Goal: Task Accomplishment & Management: Manage account settings

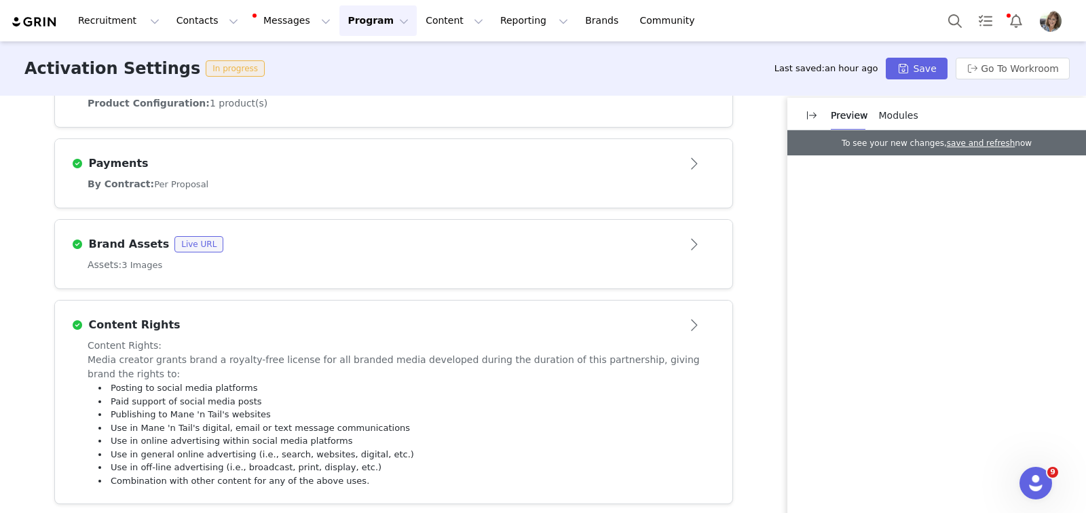
scroll to position [615, 0]
click at [979, 71] on button "Go To Workroom" at bounding box center [1013, 69] width 114 height 22
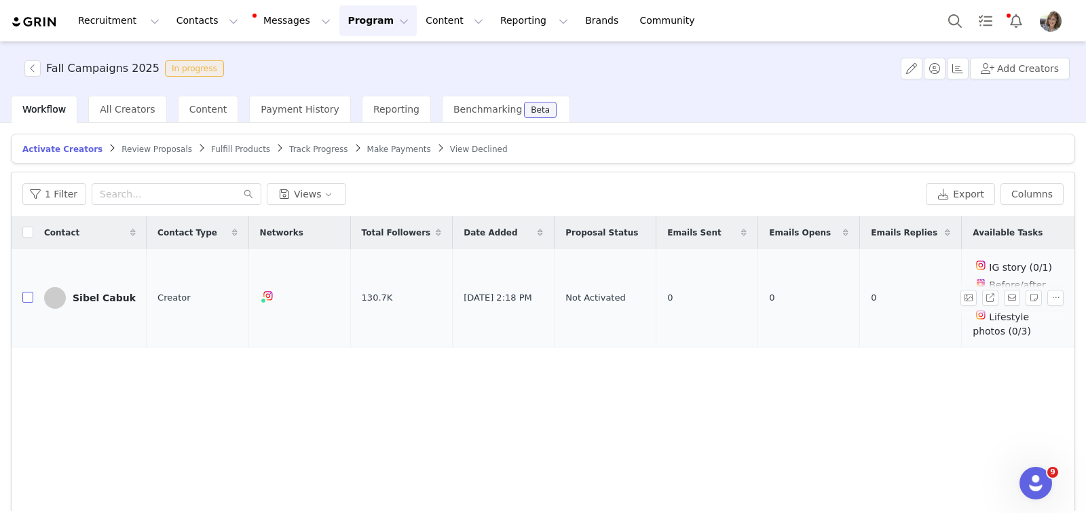
click at [26, 299] on input "checkbox" at bounding box center [27, 297] width 11 height 11
checkbox input "true"
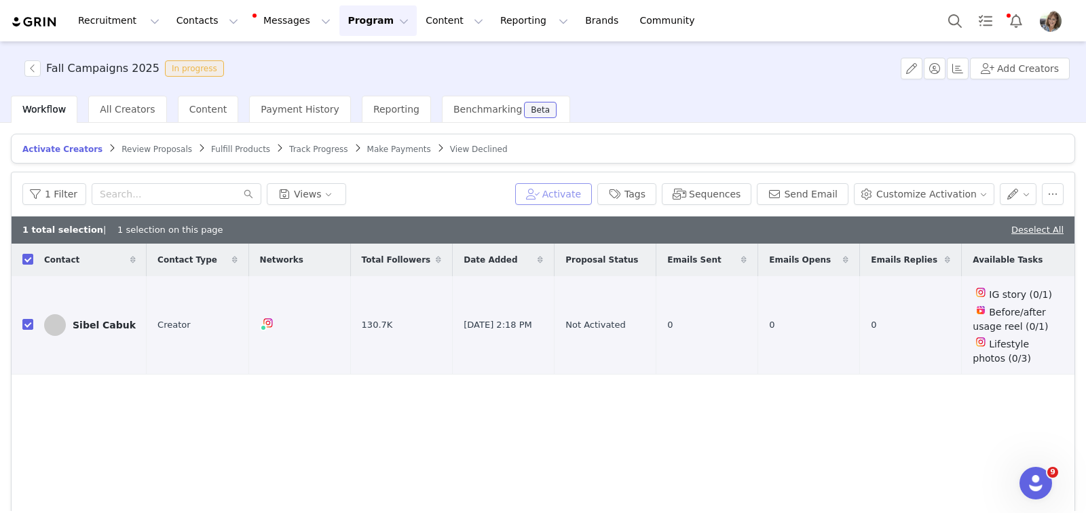
click at [562, 191] on button "Activate" at bounding box center [553, 194] width 77 height 22
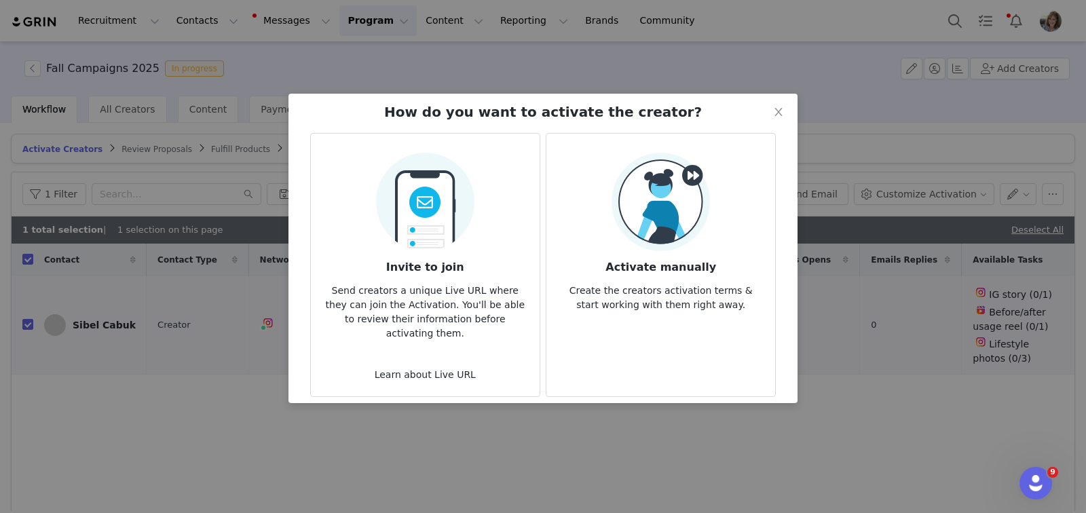
click at [650, 195] on img at bounding box center [661, 202] width 98 height 98
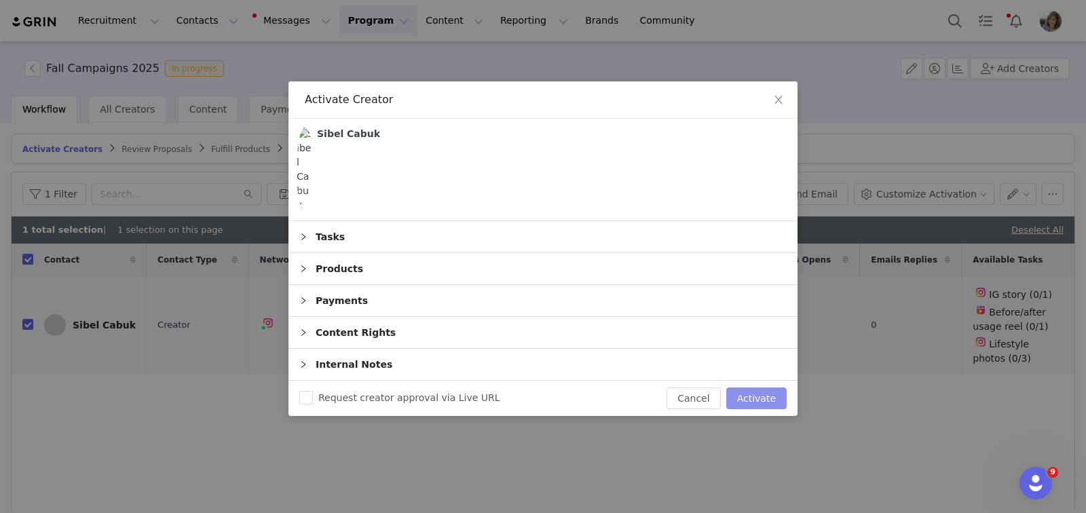
click at [755, 388] on button "Activate" at bounding box center [756, 399] width 60 height 22
checkbox input "false"
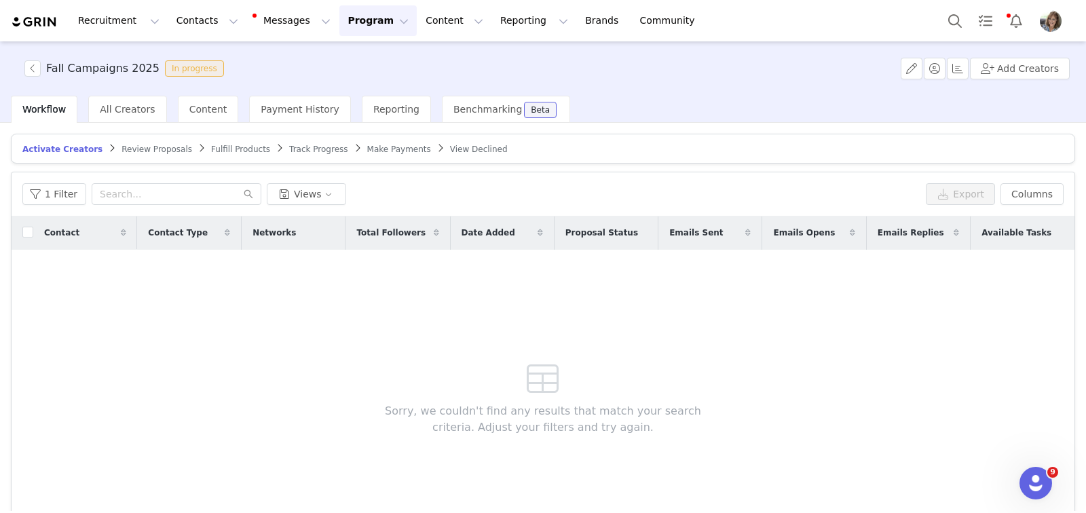
click at [310, 151] on span "Track Progress" at bounding box center [318, 150] width 58 height 10
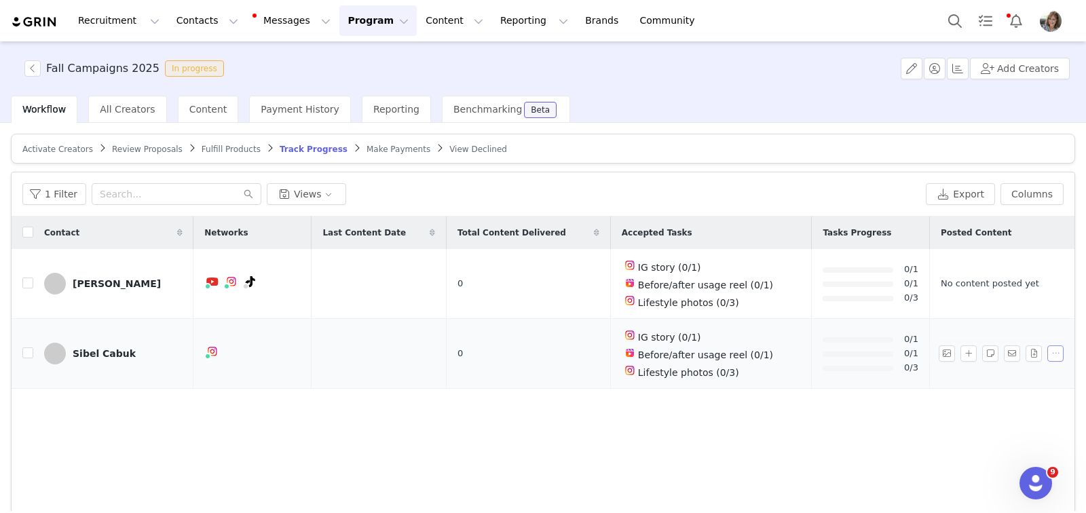
click at [1047, 352] on button "button" at bounding box center [1055, 353] width 16 height 16
click at [752, 376] on td "IG story (0/1) Before/after usage reel (0/1) Lifestyle photos (0/3)" at bounding box center [711, 354] width 202 height 70
click at [725, 364] on div "Lifestyle photos (0/3)" at bounding box center [711, 371] width 179 height 18
click at [98, 352] on div "Sibel Cabuk" at bounding box center [104, 353] width 63 height 11
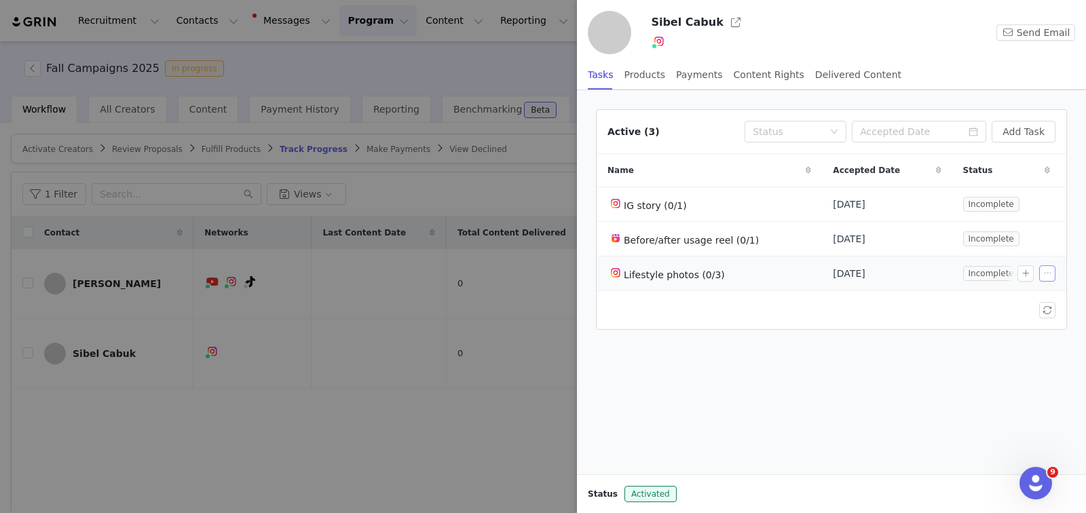
click at [1047, 271] on button "button" at bounding box center [1047, 273] width 16 height 16
click at [1001, 316] on span "Delete Task" at bounding box center [1023, 316] width 55 height 15
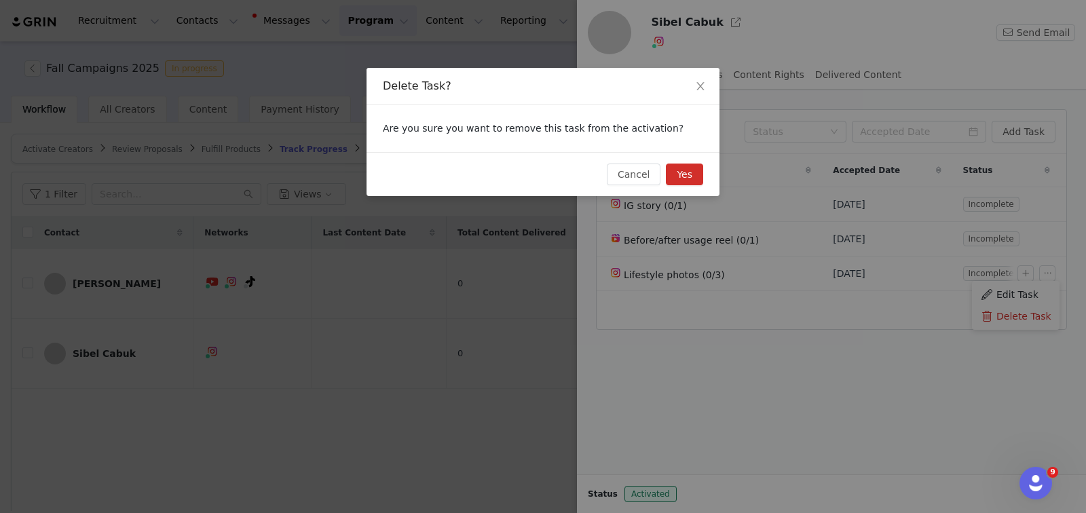
click at [679, 175] on button "Yes" at bounding box center [684, 175] width 37 height 22
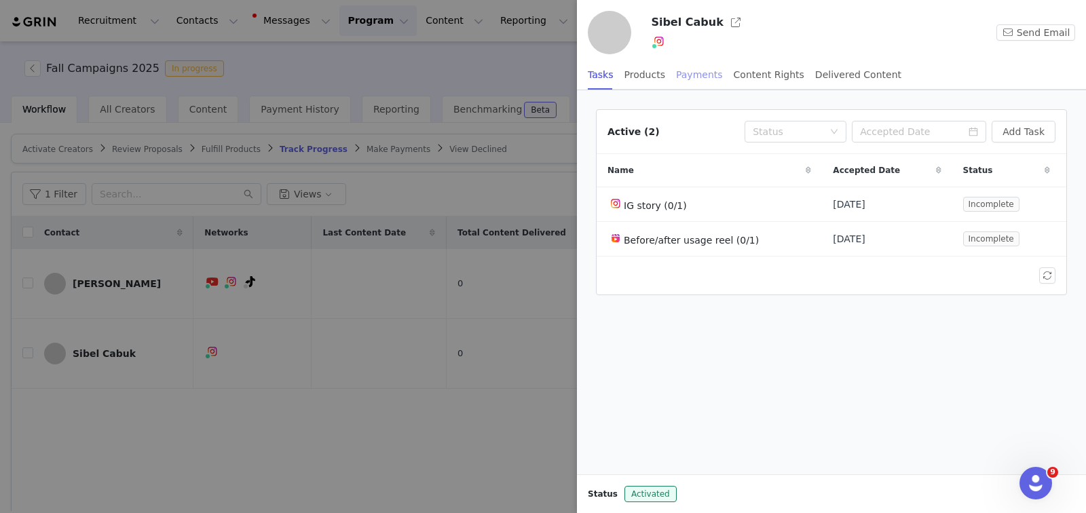
click at [691, 72] on div "Payments" at bounding box center [699, 75] width 47 height 31
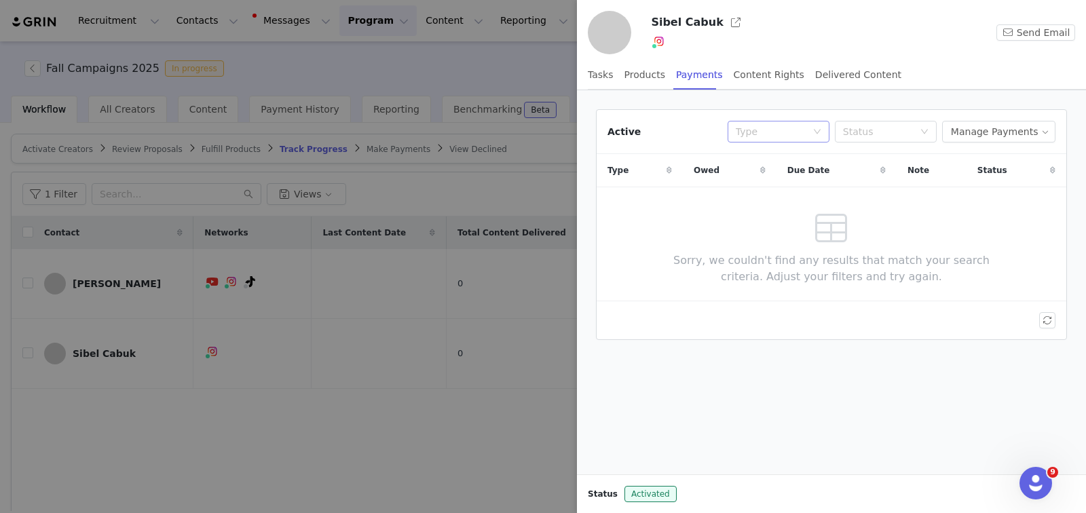
click at [821, 130] on icon "icon: down" at bounding box center [817, 132] width 8 height 8
click at [812, 157] on li "Proposal" at bounding box center [787, 158] width 102 height 22
click at [1046, 132] on button "Manage Payments" at bounding box center [998, 132] width 113 height 22
click at [1015, 175] on span "Add Payable" at bounding box center [1003, 179] width 58 height 15
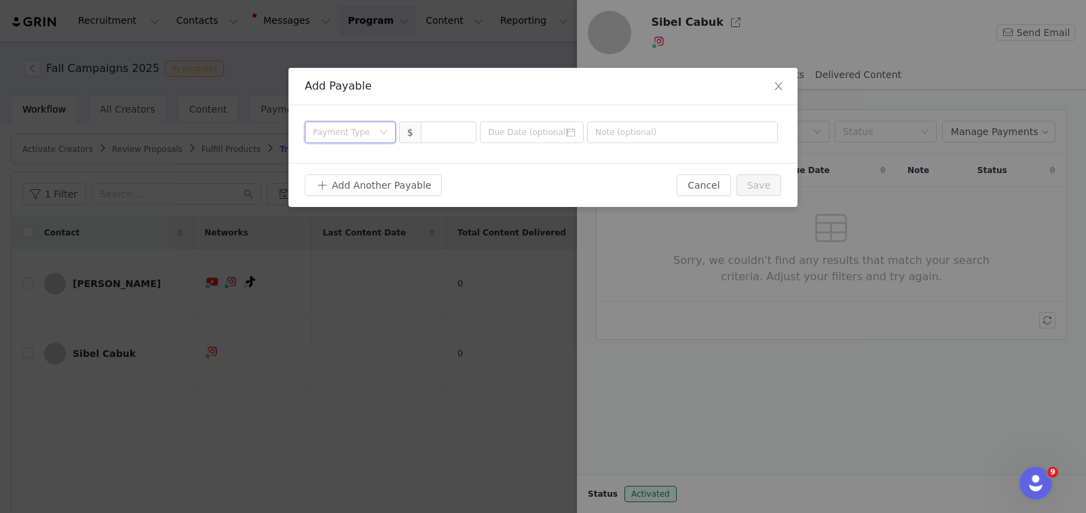
click at [386, 133] on icon "icon: down" at bounding box center [383, 132] width 8 height 8
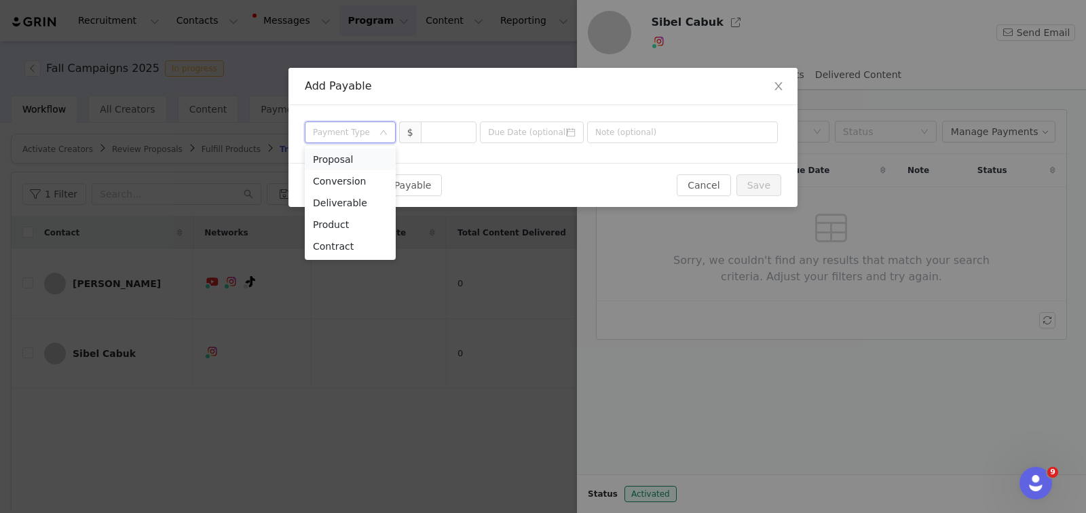
click at [373, 155] on li "Proposal" at bounding box center [350, 160] width 91 height 22
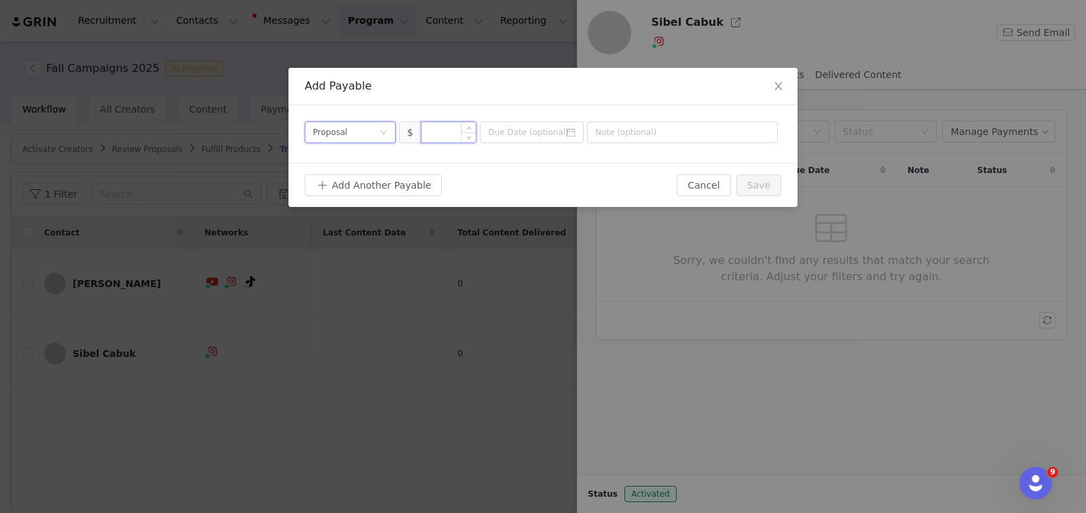
click at [451, 135] on input at bounding box center [448, 132] width 55 height 20
type input "."
type input "1"
type input "1,000"
click at [750, 179] on button "Save" at bounding box center [758, 185] width 45 height 22
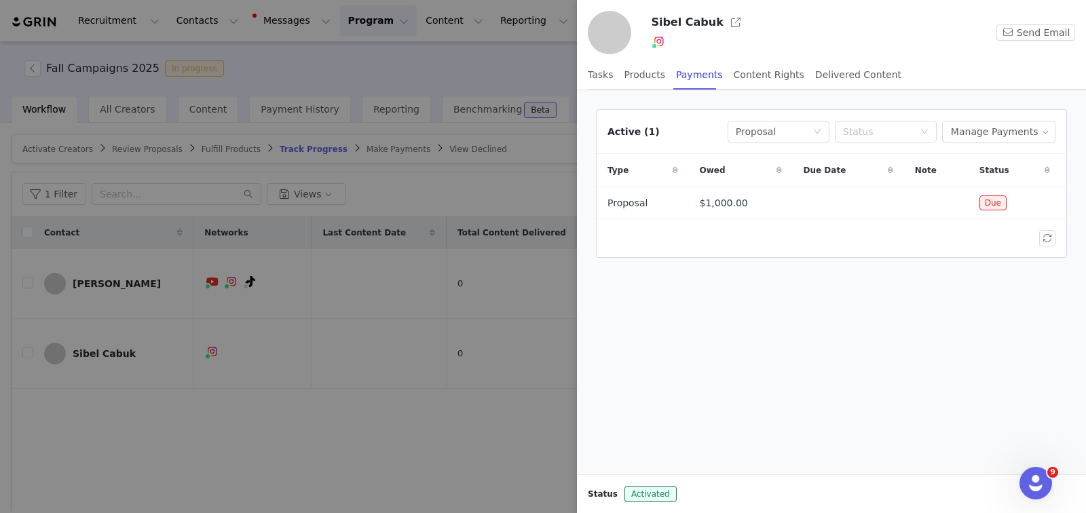
click at [499, 272] on div at bounding box center [543, 256] width 1086 height 513
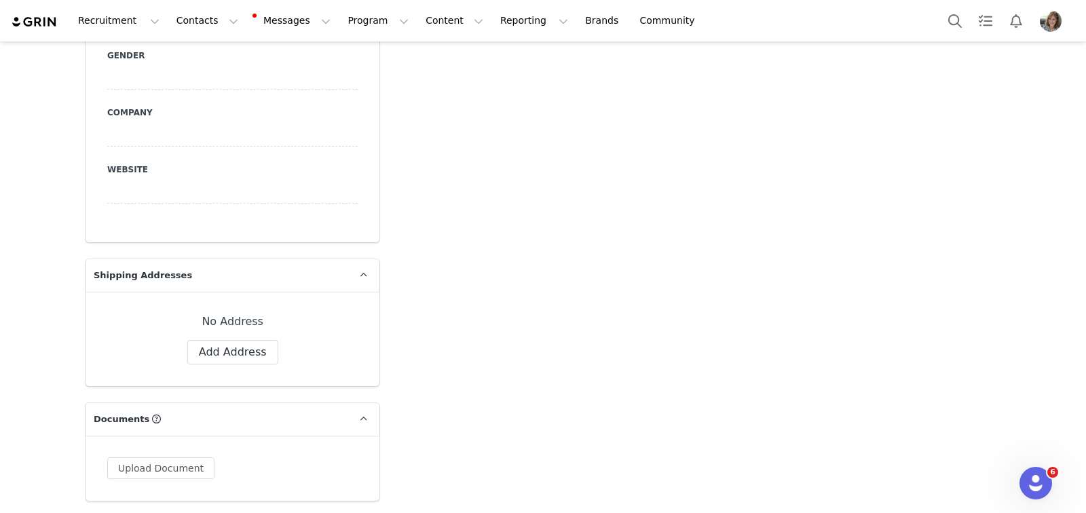
scroll to position [938, 0]
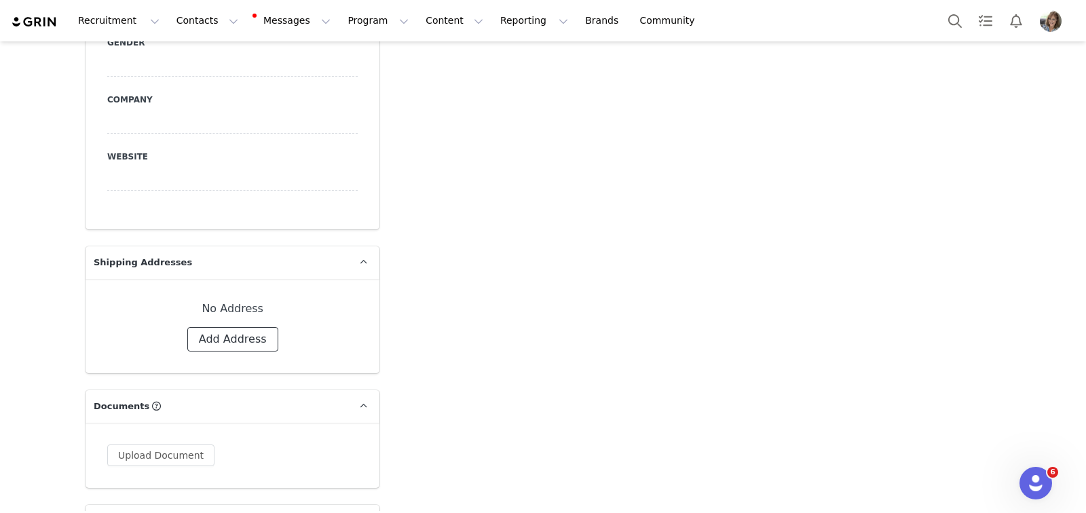
click at [206, 327] on button "Add Address" at bounding box center [232, 339] width 91 height 24
select select
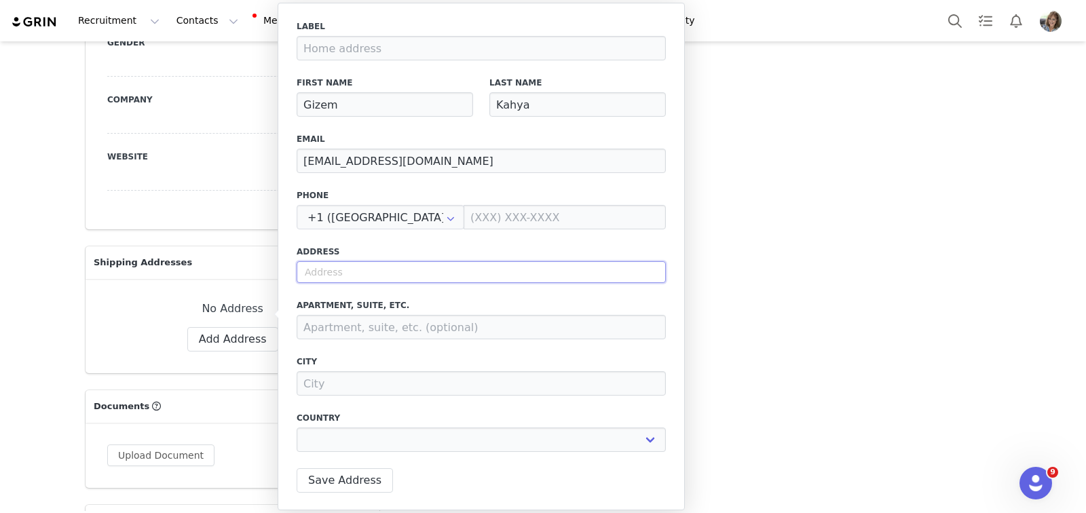
click at [372, 274] on input "text" at bounding box center [481, 272] width 369 height 22
type input "9"
select select
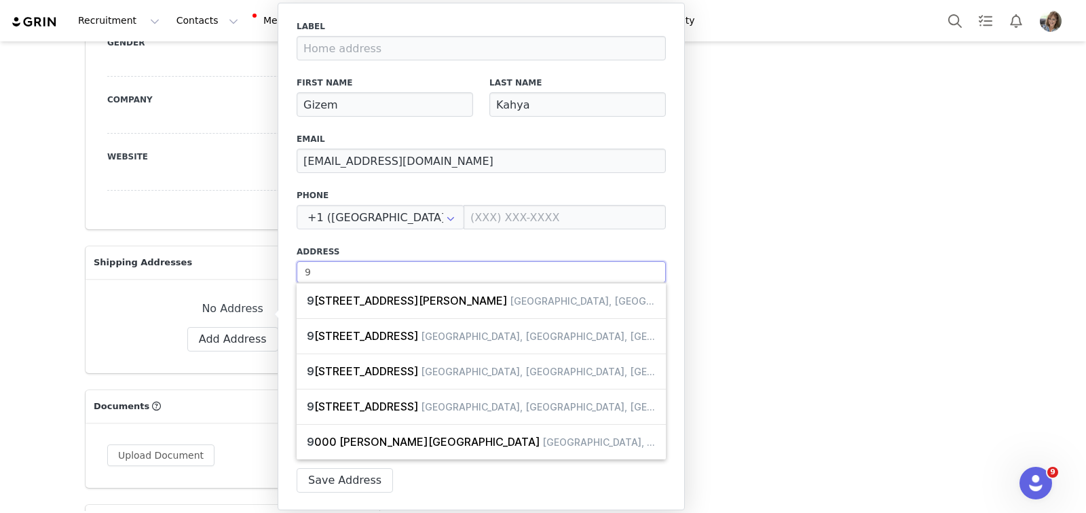
type input "94"
select select
type input "942"
select select
type input "9422"
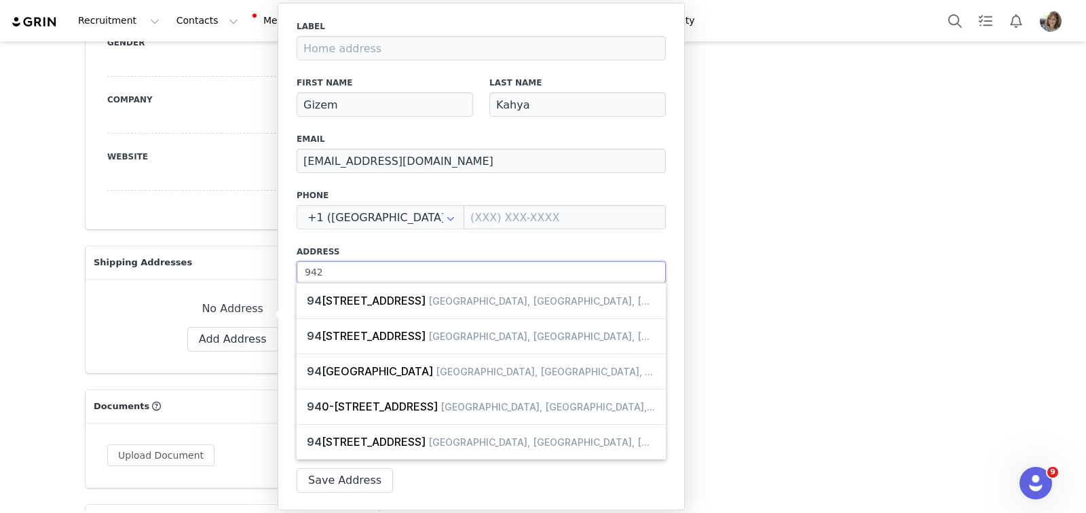
select select
type input "9422"
select select
type input "9422 H"
select select
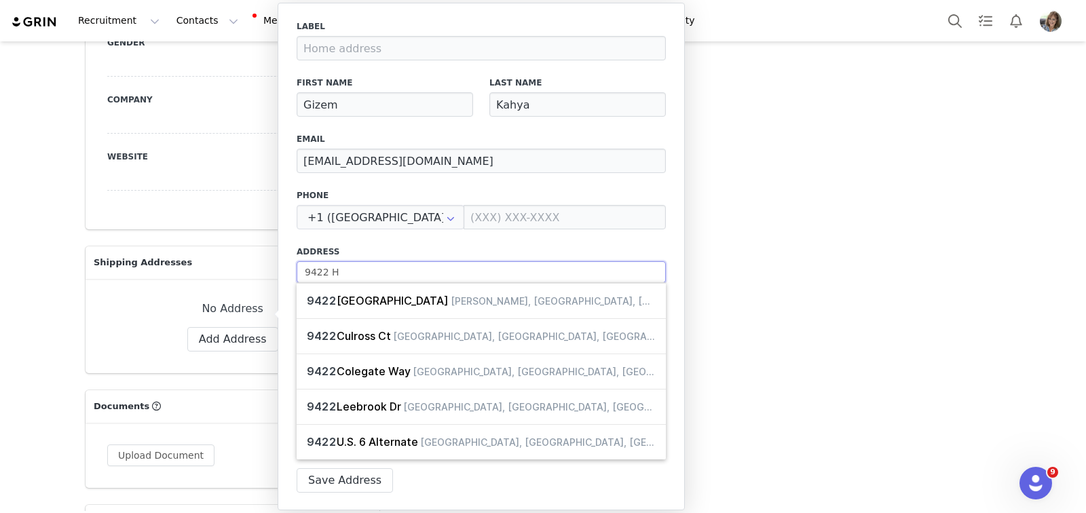
type input "9422 Hi"
select select
type input "9422 Hic"
select select
type input "9422 Hick"
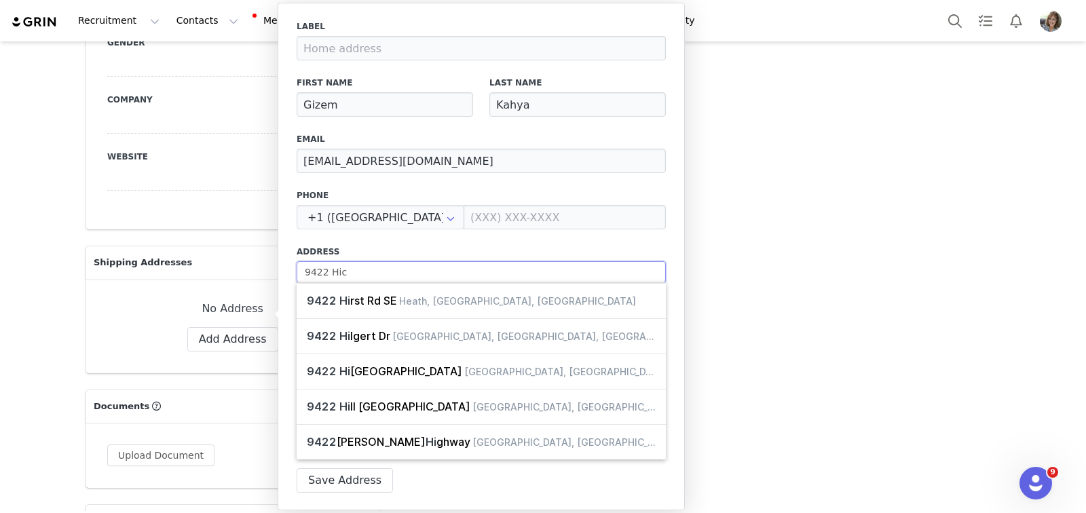
select select
type input "9422 Hicko"
select select
type input "9422 Hickor"
select select
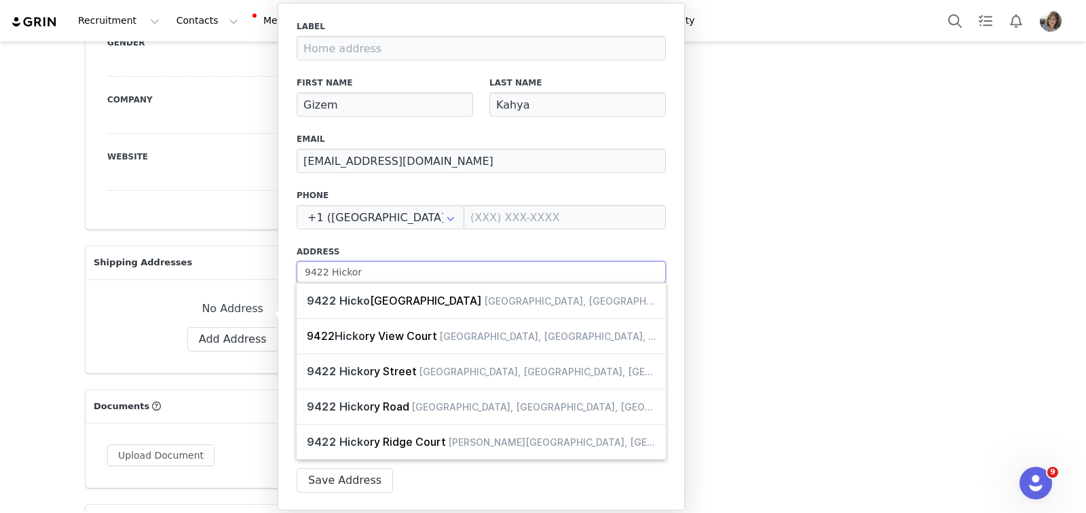
type input "9422 Hickory"
select select
type input "9422 Hickory"
select select
type input "9422 Hickory M"
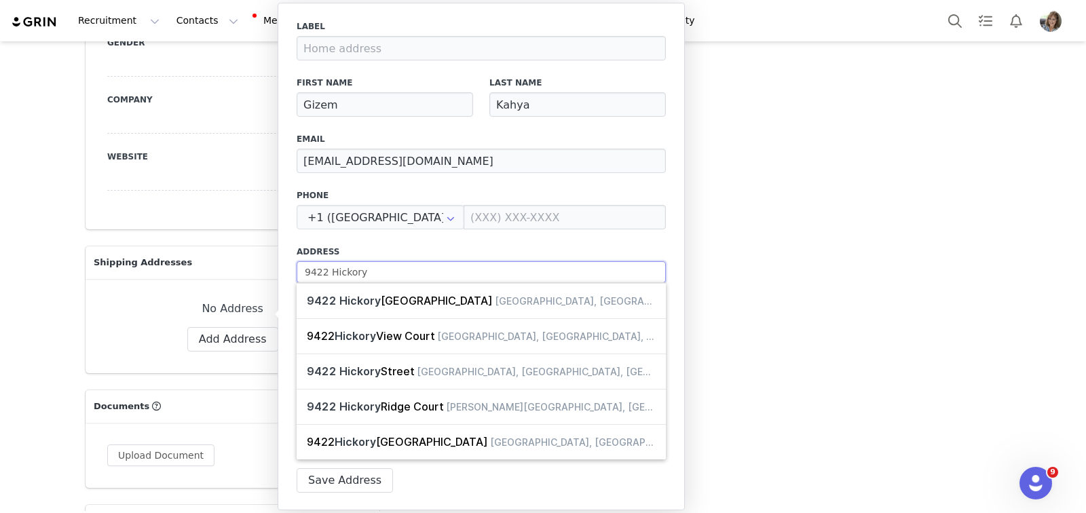
select select
type input "9422 Hickory Mi"
select select
type input "9422 Hickory Mil"
select select
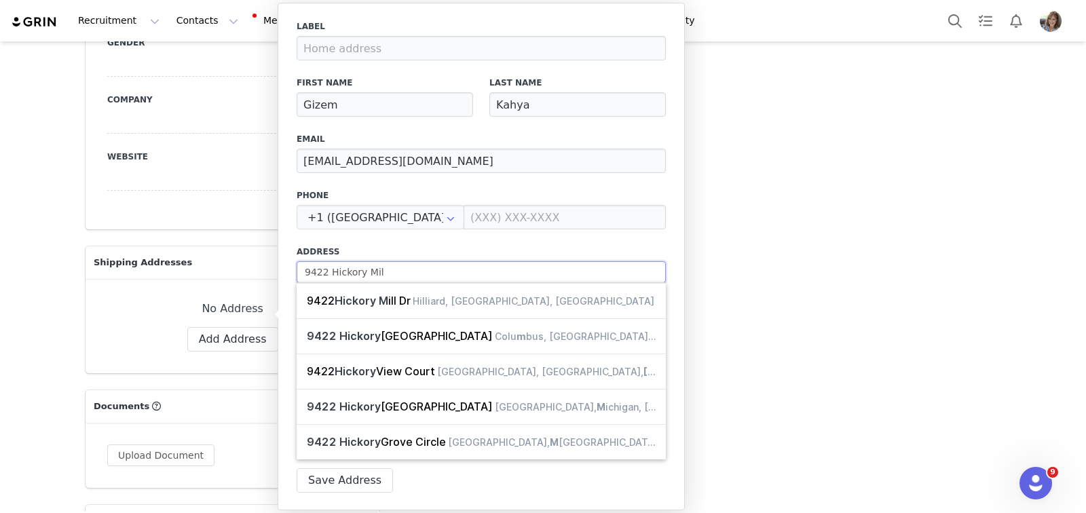
type input "9422 [GEOGRAPHIC_DATA]"
select select
type input "9422 [GEOGRAPHIC_DATA]"
select select
type input "[STREET_ADDRESS]"
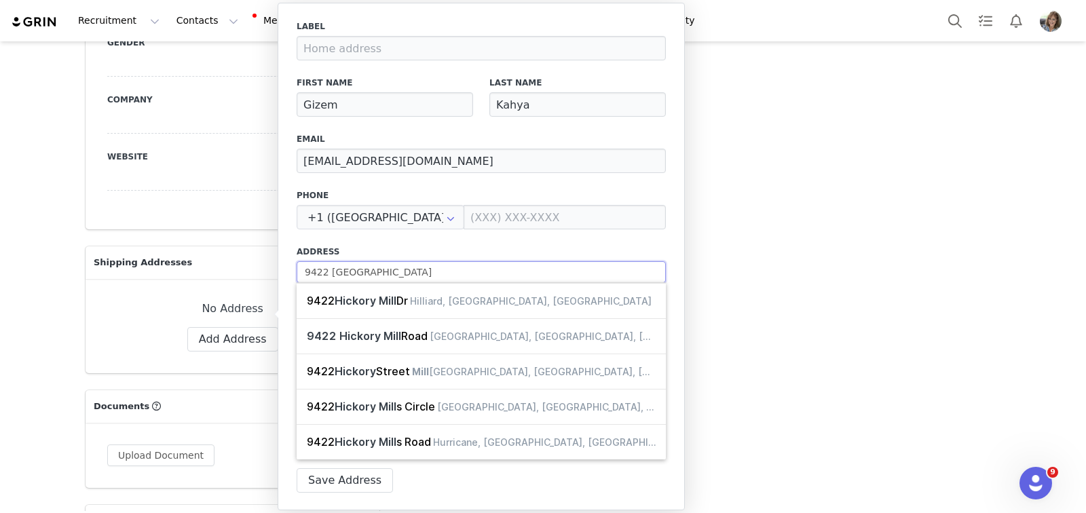
select select
type input "[STREET_ADDRESS]"
select select
type input "[STREET_ADDRESS]"
select select
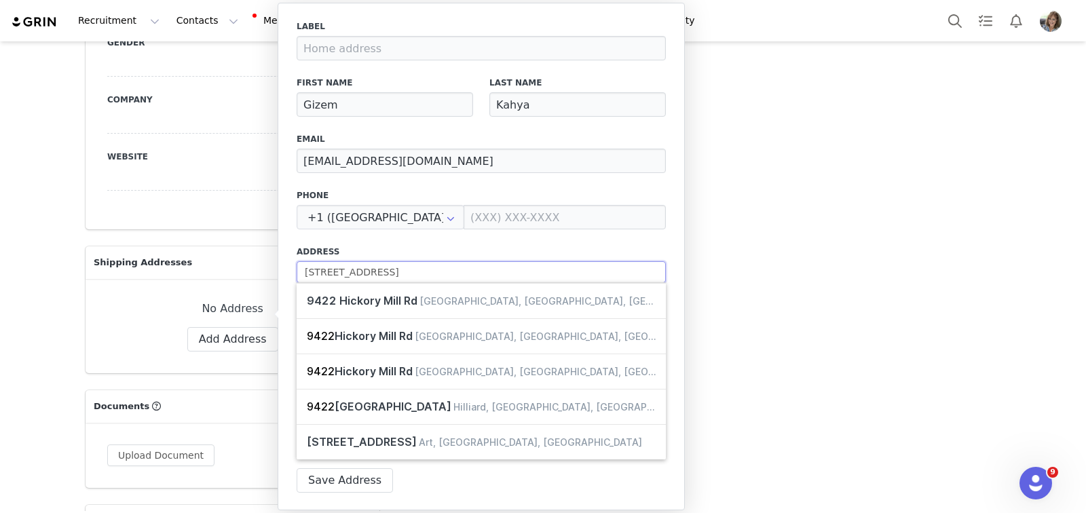
type input "[STREET_ADDRESS]"
select select
type input "[STREET_ADDRESS] S"
select select
type input "[STREET_ADDRESS] Sa"
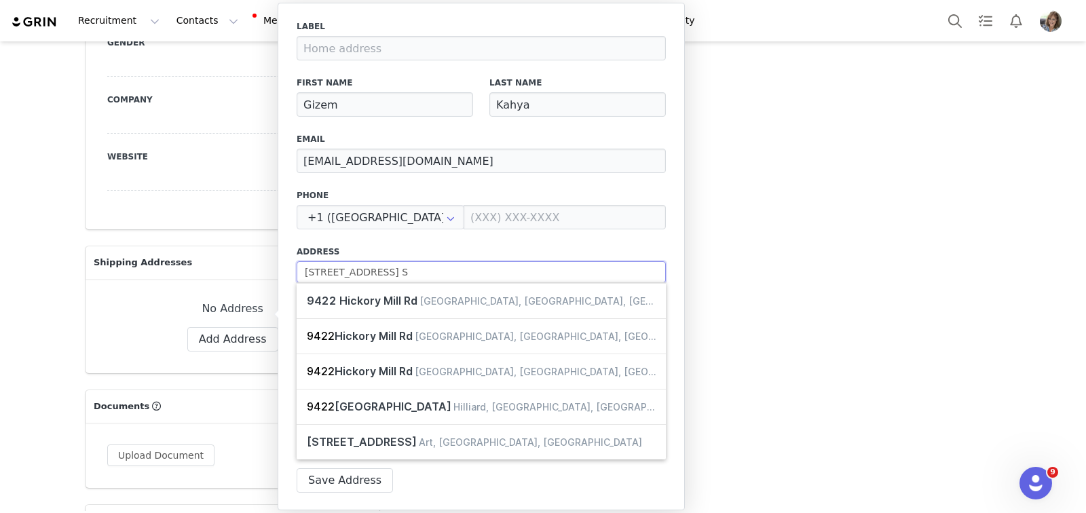
select select
type input "[STREET_ADDRESS] [PERSON_NAME]"
select select
type input "[STREET_ADDRESS] Sali"
select select
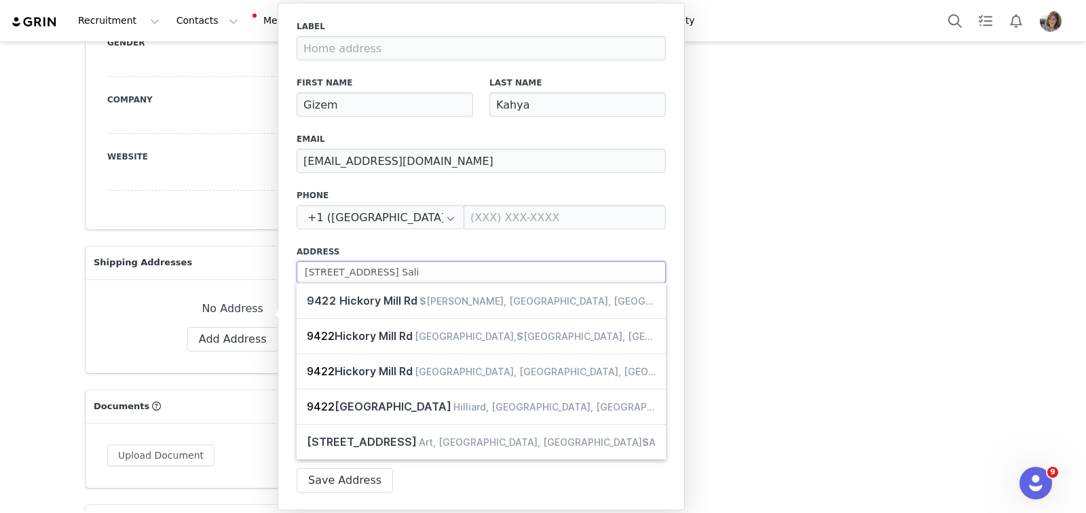
type input "[STREET_ADDRESS] Salis"
select select
type input "[STREET_ADDRESS] Salisb"
select select
type input "[STREET_ADDRESS] [GEOGRAPHIC_DATA]"
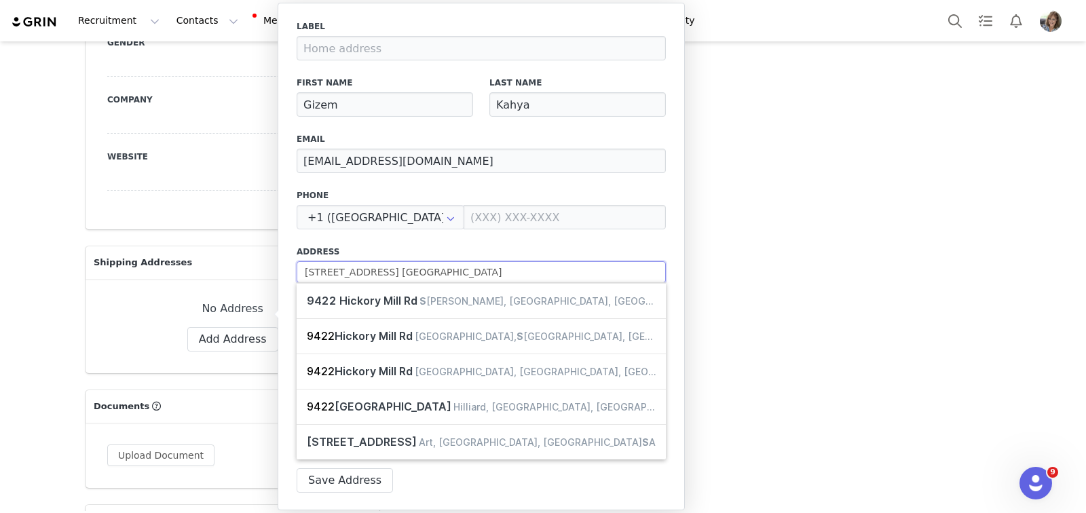
select select
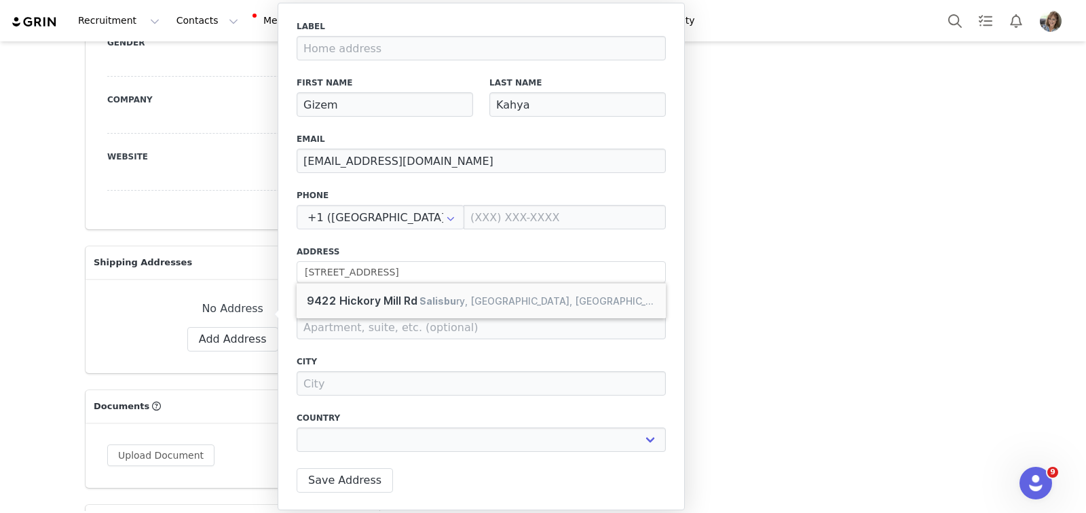
type input "[STREET_ADDRESS]"
type input "[GEOGRAPHIC_DATA]"
select select "[object Object]"
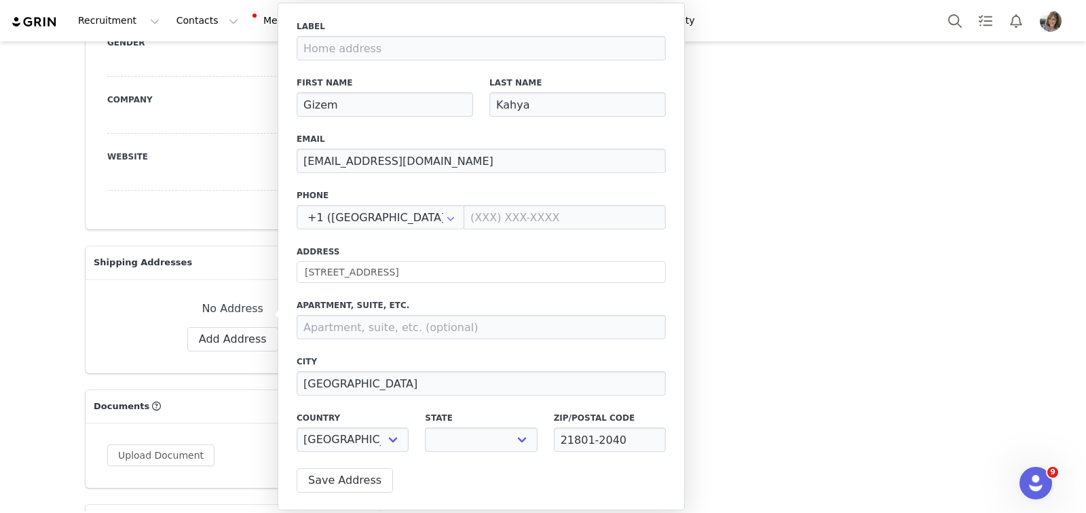
select select "[object Object]"
click at [322, 479] on button "Save Address" at bounding box center [345, 480] width 96 height 24
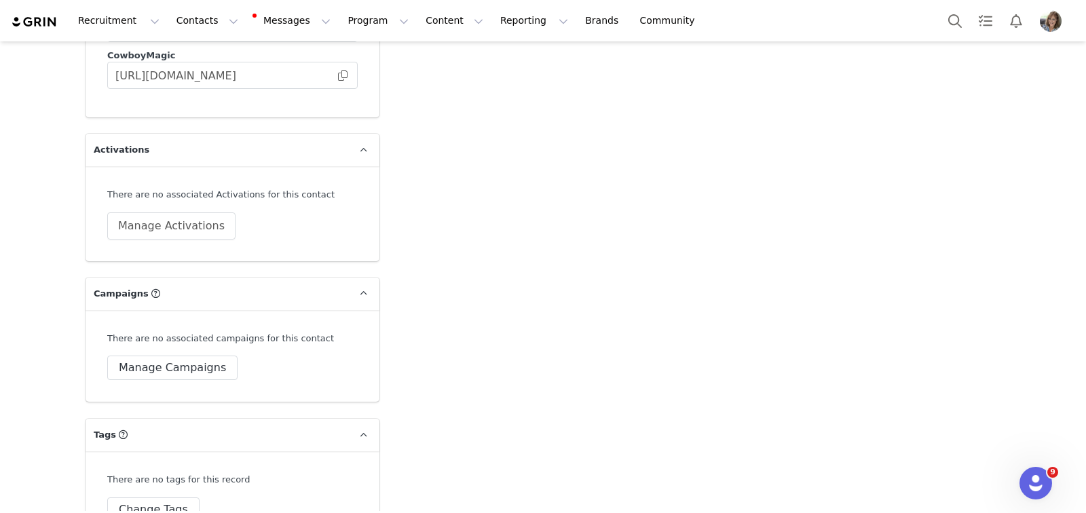
scroll to position [2594, 0]
click at [161, 497] on button "Change Tags" at bounding box center [153, 509] width 92 height 24
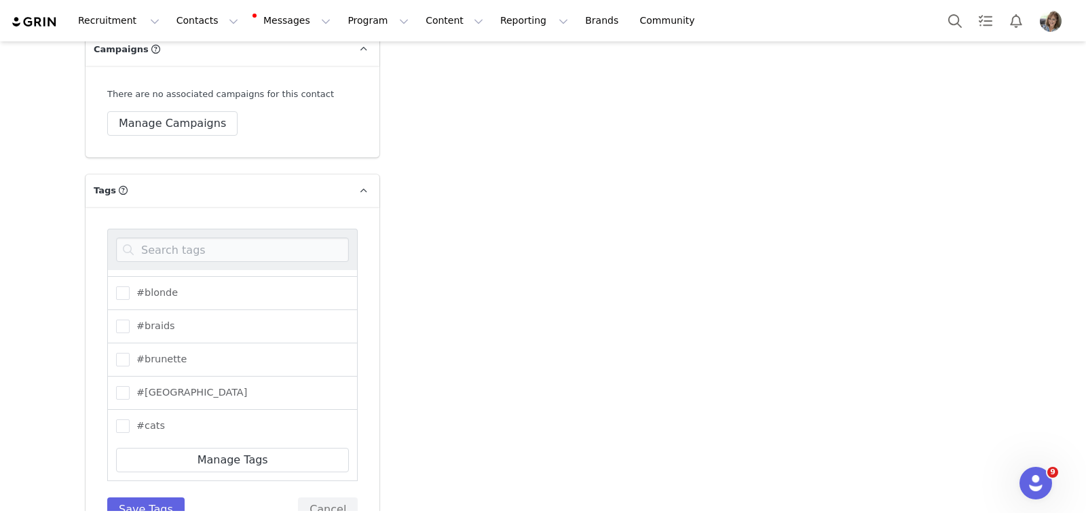
scroll to position [299, 0]
click at [130, 347] on span "#brunette" at bounding box center [158, 353] width 57 height 13
click at [130, 347] on input "#brunette" at bounding box center [130, 347] width 0 height 0
click at [126, 359] on label "#cleanbeauty" at bounding box center [160, 367] width 89 height 16
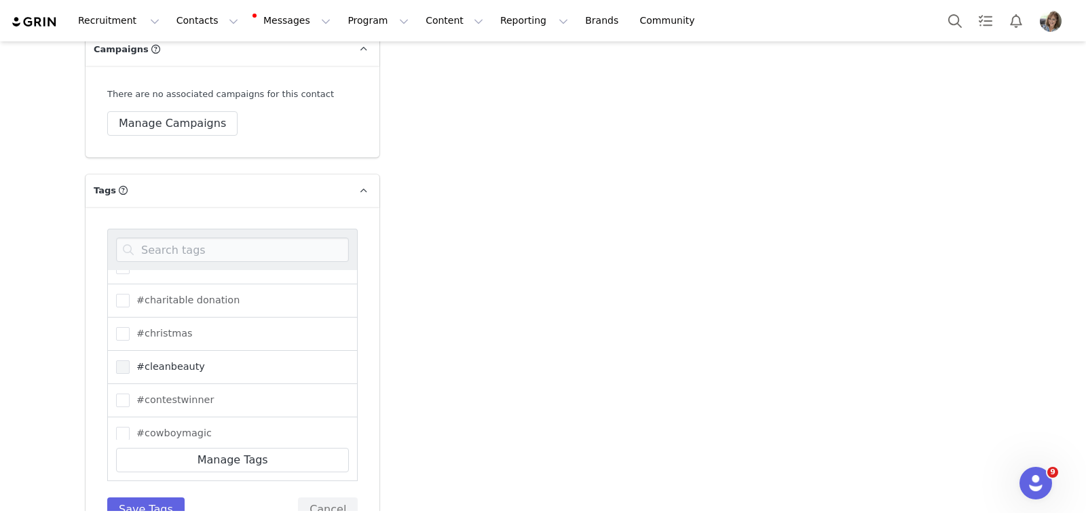
click at [130, 360] on input "#cleanbeauty" at bounding box center [130, 360] width 0 height 0
click at [117, 357] on span at bounding box center [123, 364] width 14 height 14
click at [130, 357] on input "#fashionista" at bounding box center [130, 357] width 0 height 0
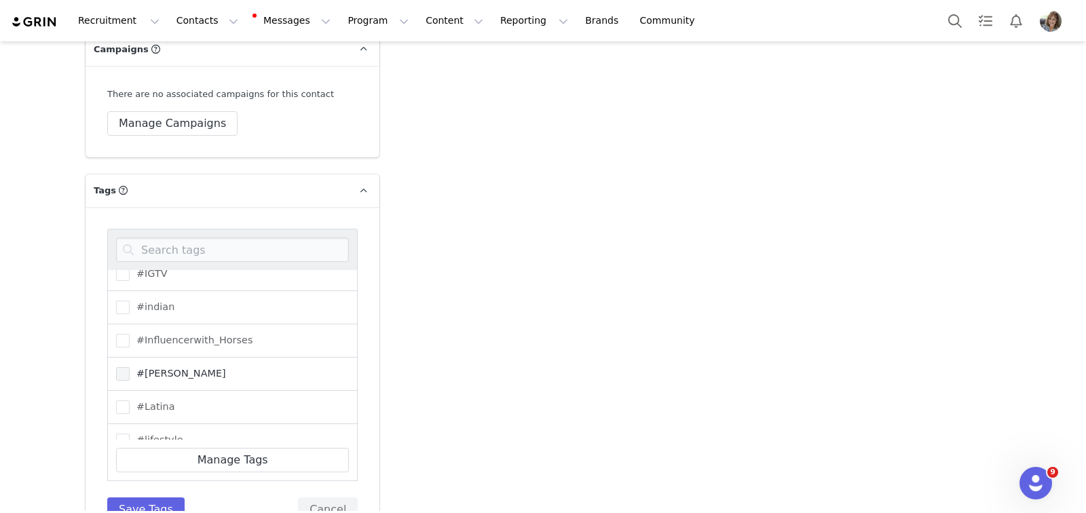
click at [118, 367] on span at bounding box center [123, 374] width 14 height 14
click at [130, 367] on input "#Jill" at bounding box center [130, 367] width 0 height 0
click at [117, 434] on span at bounding box center [123, 441] width 14 height 14
click at [130, 434] on input "#lifestyle" at bounding box center [130, 434] width 0 height 0
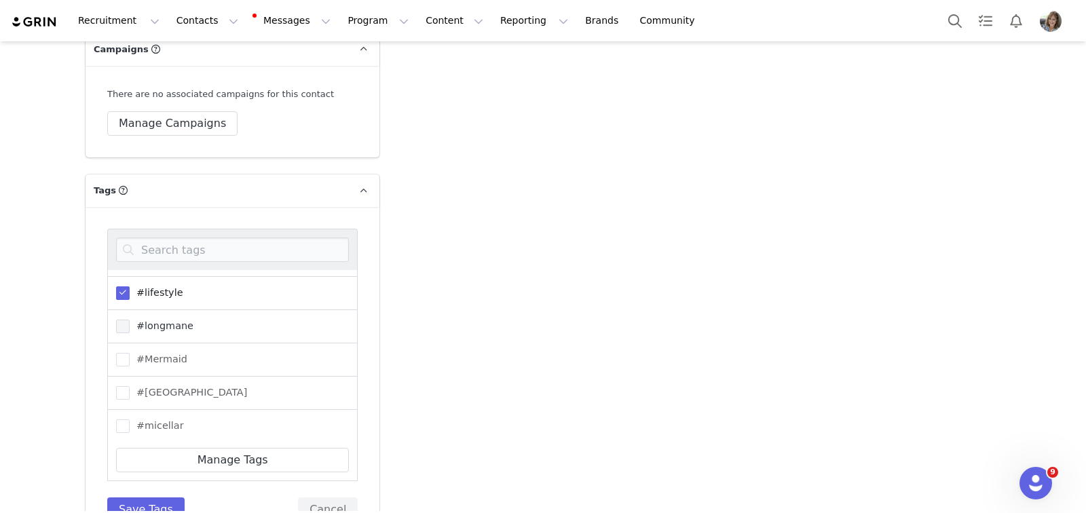
click at [122, 318] on label "#longmane" at bounding box center [154, 326] width 77 height 16
click at [130, 320] on input "#longmane" at bounding box center [130, 320] width 0 height 0
click at [116, 453] on span at bounding box center [123, 460] width 14 height 14
click at [130, 453] on input "#mntbeauty" at bounding box center [130, 453] width 0 height 0
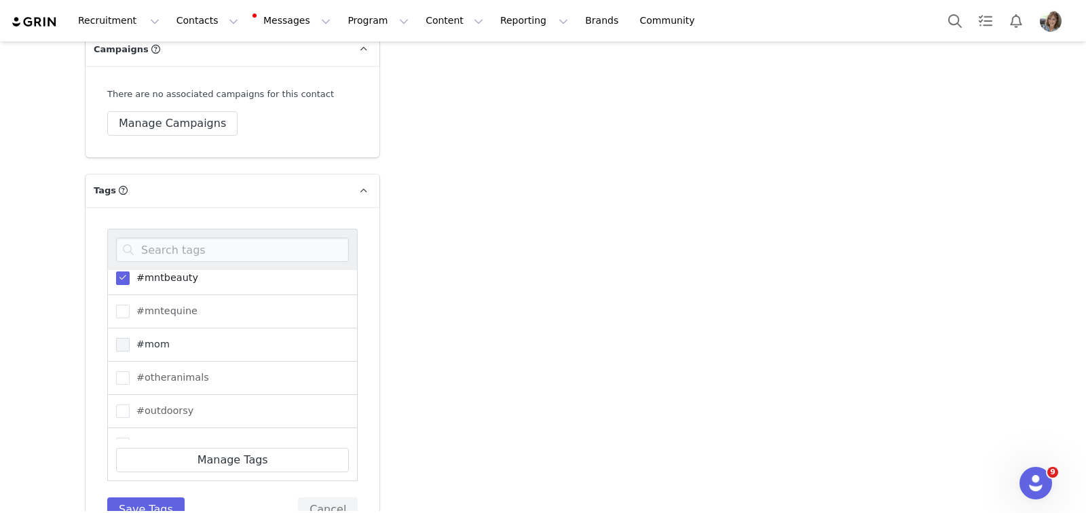
click at [109, 328] on div "#mom" at bounding box center [232, 344] width 250 height 33
drag, startPoint x: 121, startPoint y: 274, endPoint x: 124, endPoint y: 292, distance: 18.5
click at [120, 338] on span at bounding box center [123, 345] width 14 height 14
click at [130, 338] on input "#mom" at bounding box center [130, 338] width 0 height 0
click at [124, 405] on span at bounding box center [123, 412] width 14 height 14
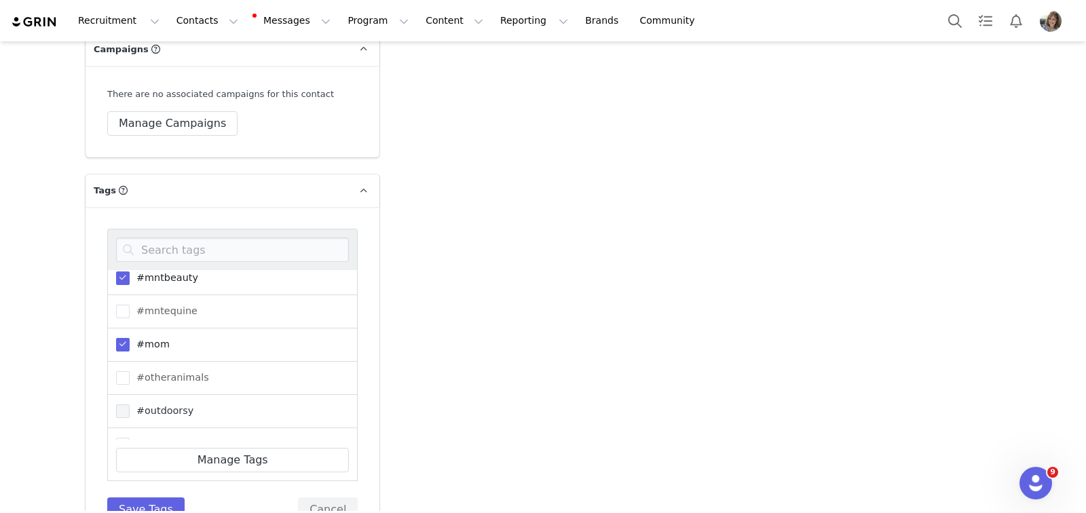
click at [130, 405] on input "#outdoorsy" at bounding box center [130, 405] width 0 height 0
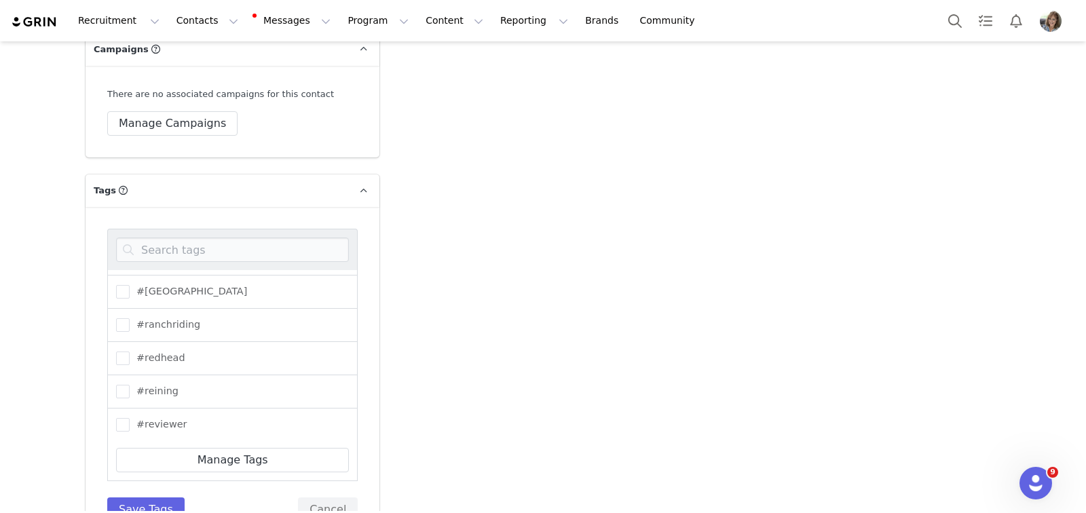
scroll to position [1965, 0]
drag, startPoint x: 113, startPoint y: 346, endPoint x: 144, endPoint y: 347, distance: 30.5
click at [116, 411] on span at bounding box center [123, 418] width 14 height 14
click at [130, 411] on input "#reviewer" at bounding box center [130, 411] width 0 height 0
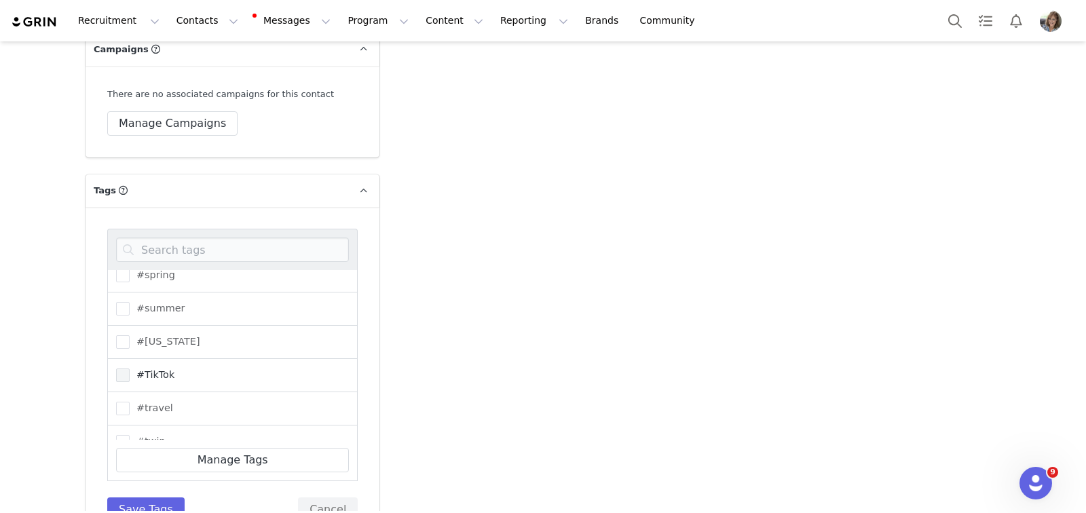
click at [117, 369] on span at bounding box center [123, 376] width 14 height 14
click at [130, 369] on input "#TikTok" at bounding box center [130, 369] width 0 height 0
click at [116, 402] on span at bounding box center [123, 409] width 14 height 14
click at [130, 402] on input "#travel" at bounding box center [130, 402] width 0 height 0
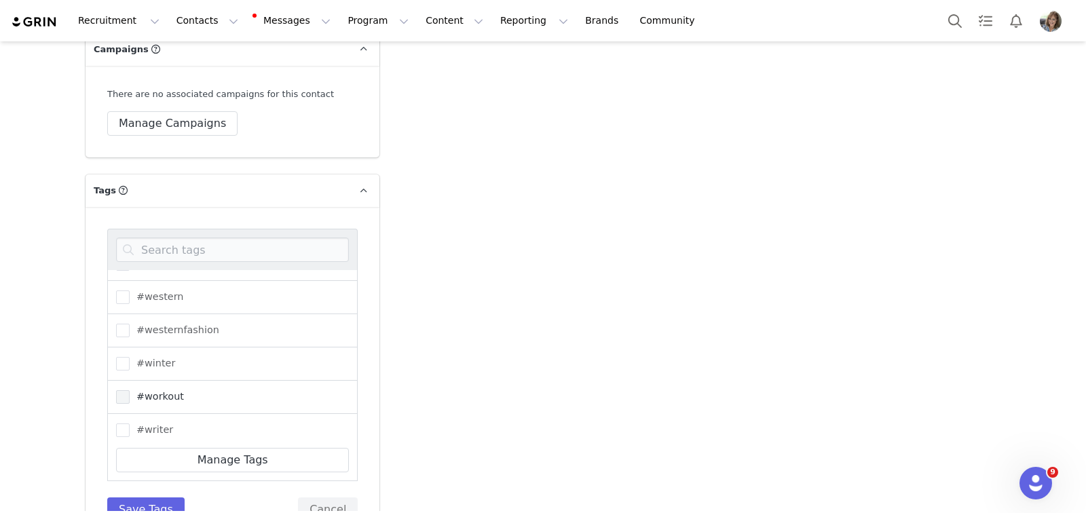
click at [116, 390] on span at bounding box center [123, 397] width 14 height 14
click at [130, 390] on input "#workout" at bounding box center [130, 390] width 0 height 0
click at [117, 497] on button "Save Tags" at bounding box center [145, 509] width 77 height 24
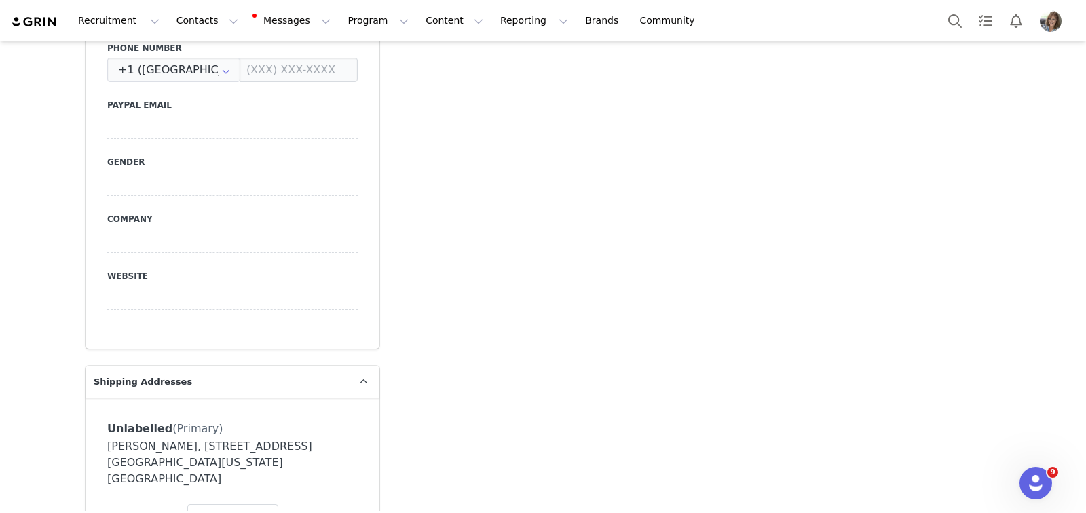
scroll to position [0, 0]
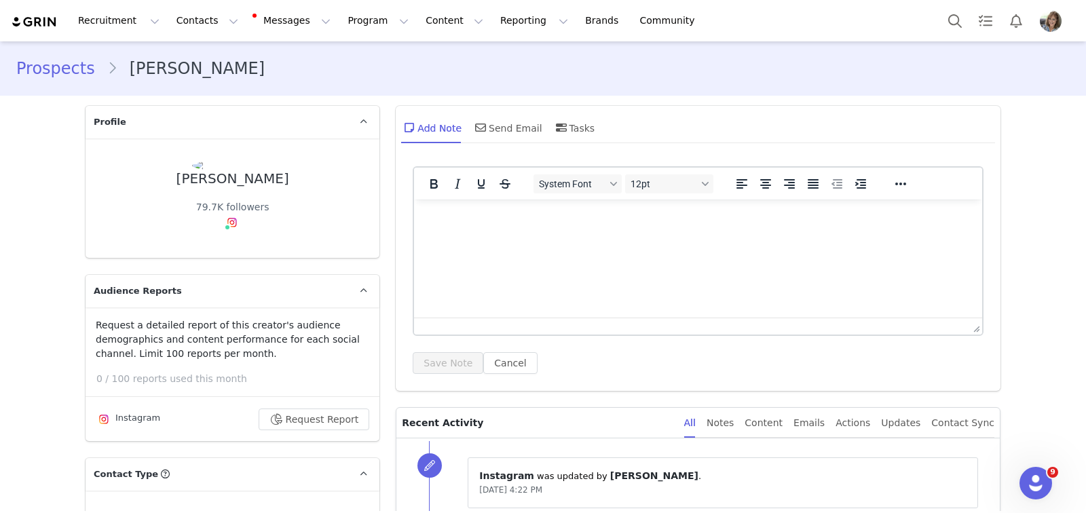
click at [566, 236] on html at bounding box center [698, 218] width 568 height 37
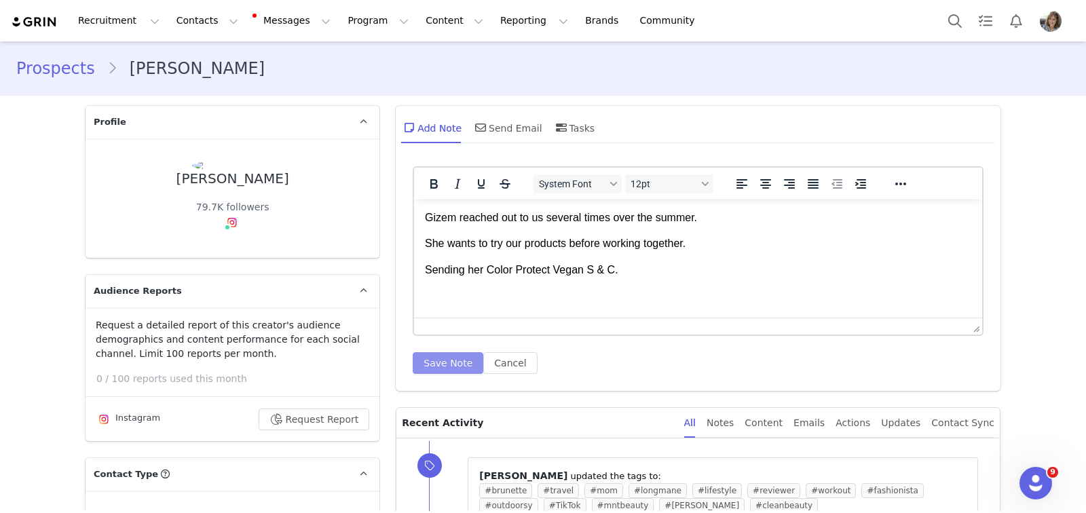
click at [434, 360] on button "Save Note" at bounding box center [448, 363] width 71 height 22
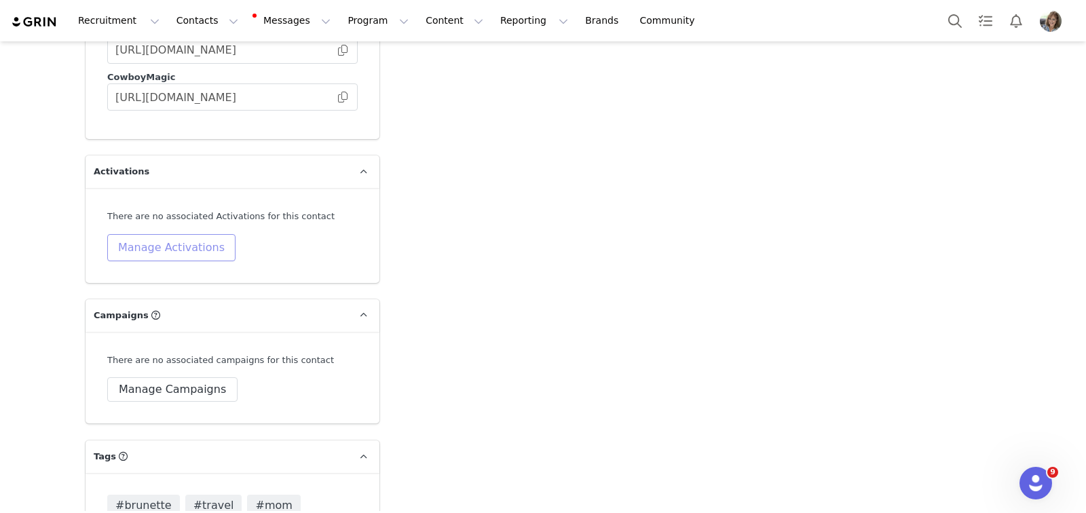
click at [173, 234] on button "Manage Activations" at bounding box center [171, 247] width 128 height 27
click at [200, 257] on icon "icon: down" at bounding box center [201, 259] width 8 height 8
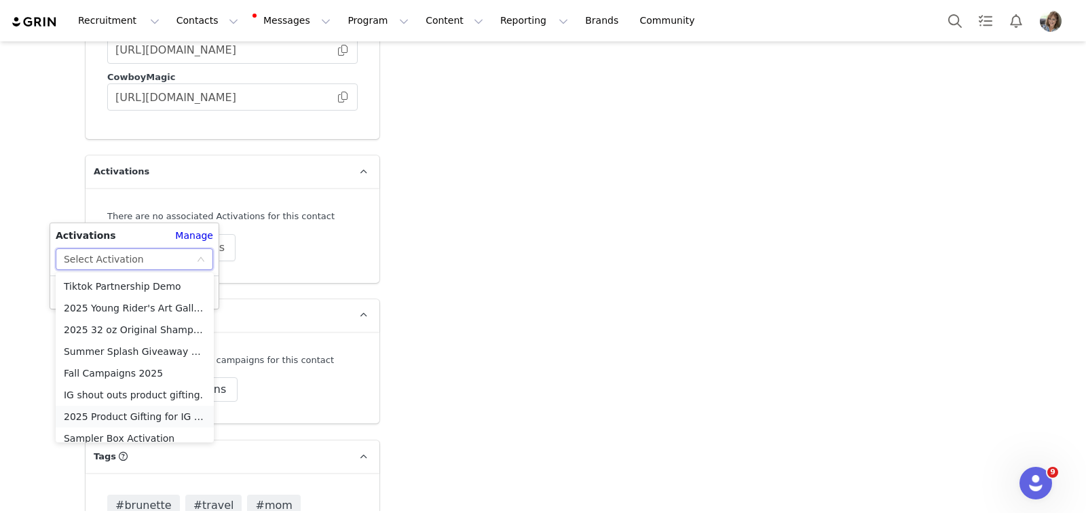
click at [157, 417] on li "2025 Product Gifting for IG Shoutouts" at bounding box center [135, 417] width 158 height 22
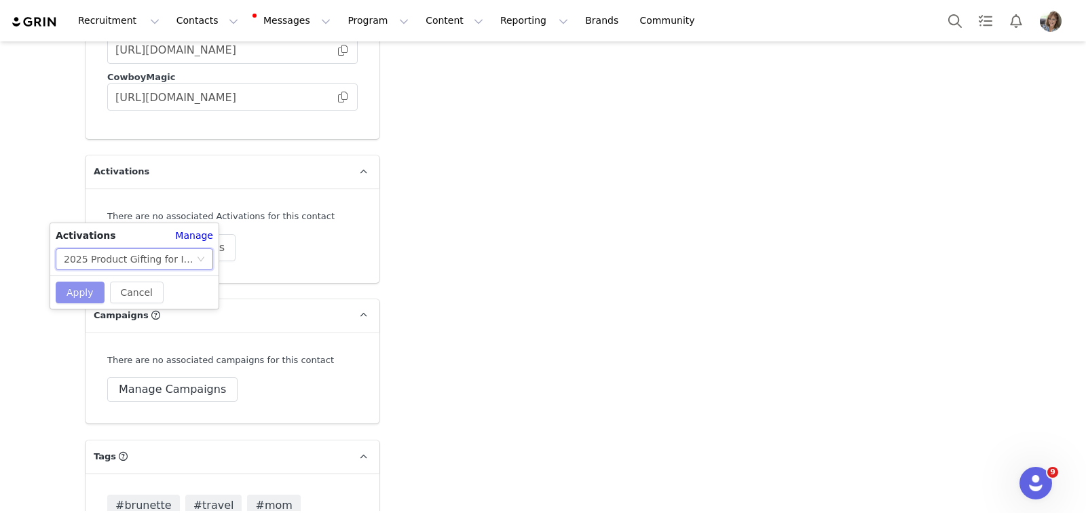
click at [73, 293] on button "Apply" at bounding box center [80, 293] width 49 height 22
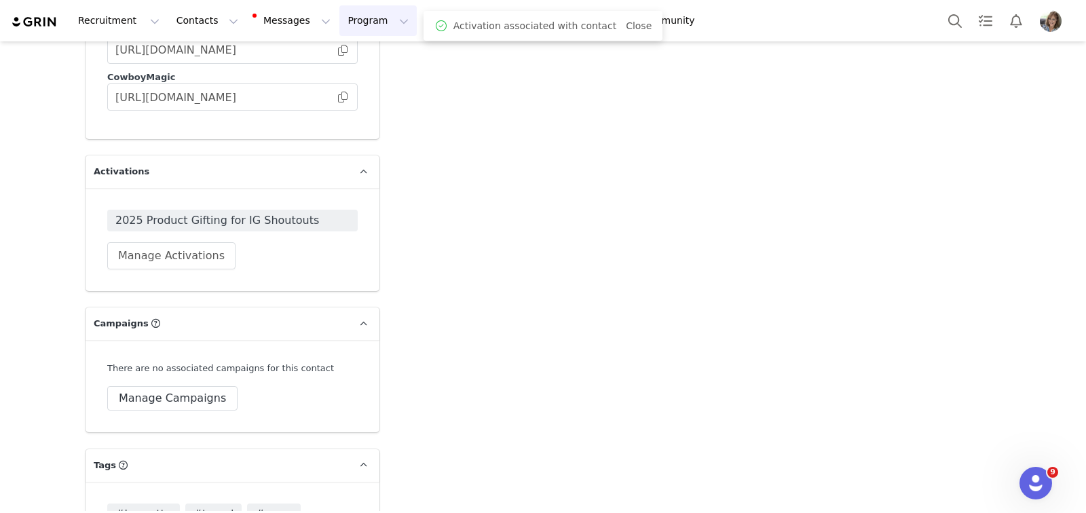
click at [343, 17] on button "Program Program" at bounding box center [377, 20] width 77 height 31
click at [364, 62] on p "Activations" at bounding box center [355, 60] width 52 height 14
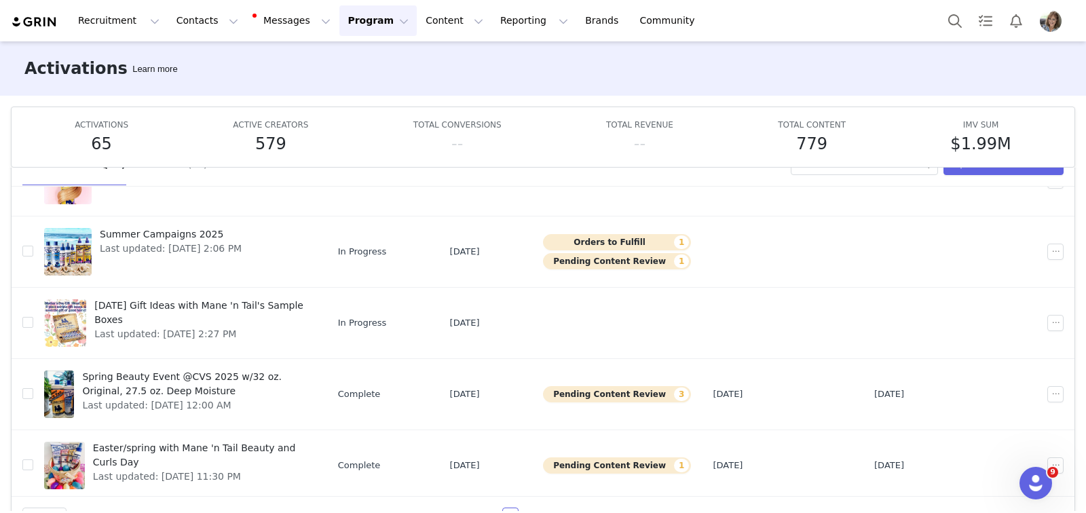
scroll to position [71, 0]
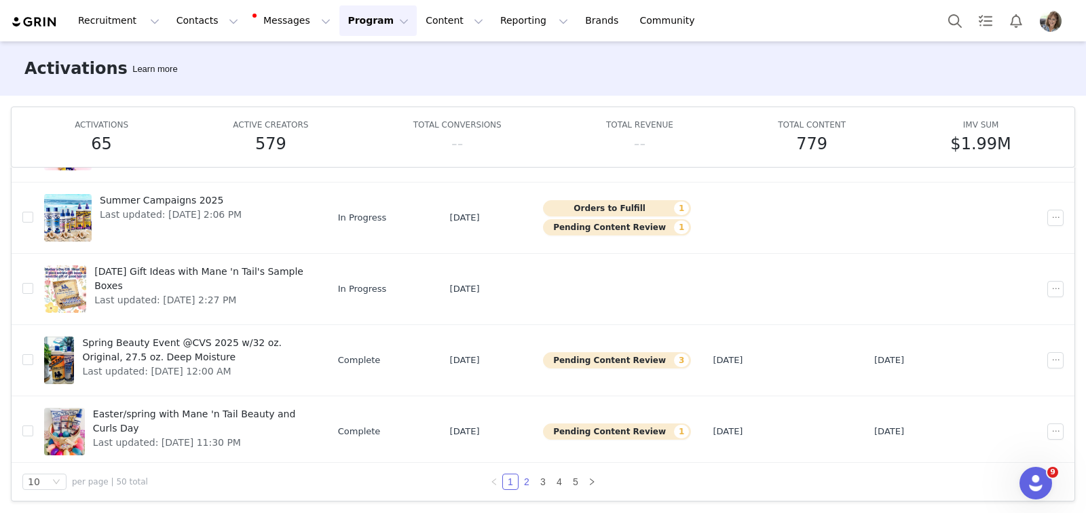
click at [521, 482] on link "2" at bounding box center [526, 481] width 15 height 15
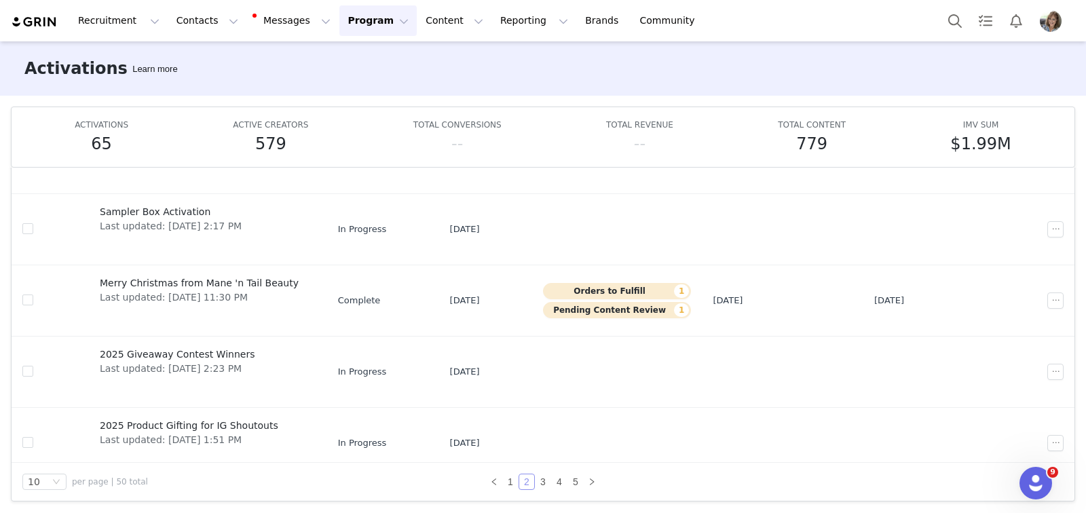
scroll to position [431, 0]
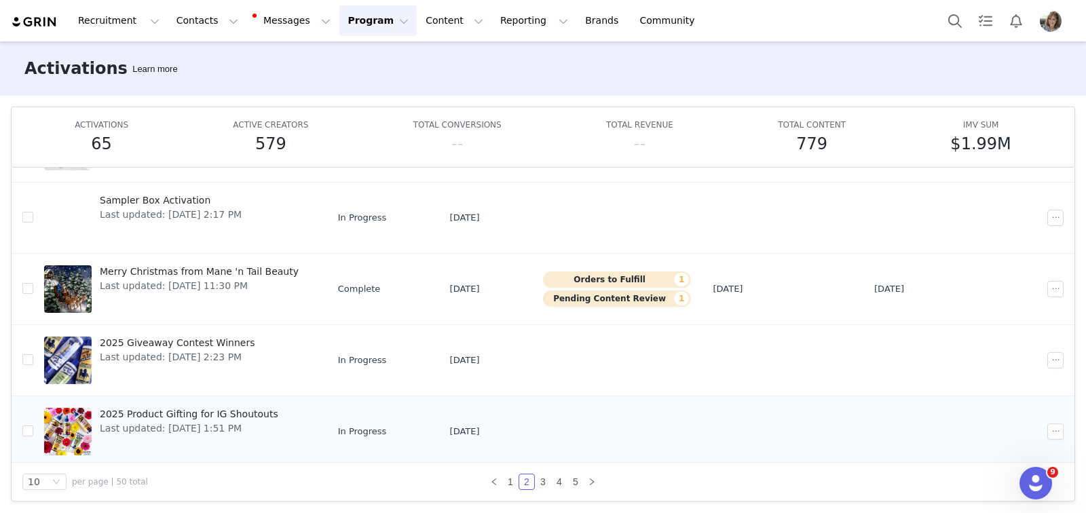
click at [155, 412] on span "2025 Product Gifting for IG Shoutouts" at bounding box center [189, 414] width 179 height 14
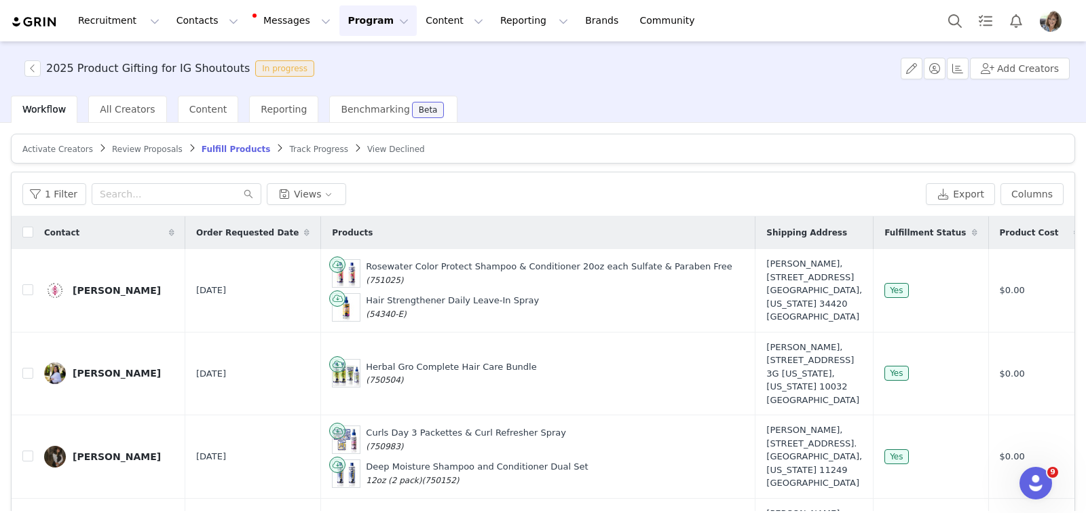
click at [54, 153] on div "Activate Creators" at bounding box center [57, 149] width 71 height 11
click at [53, 150] on span "Activate Creators" at bounding box center [57, 150] width 71 height 10
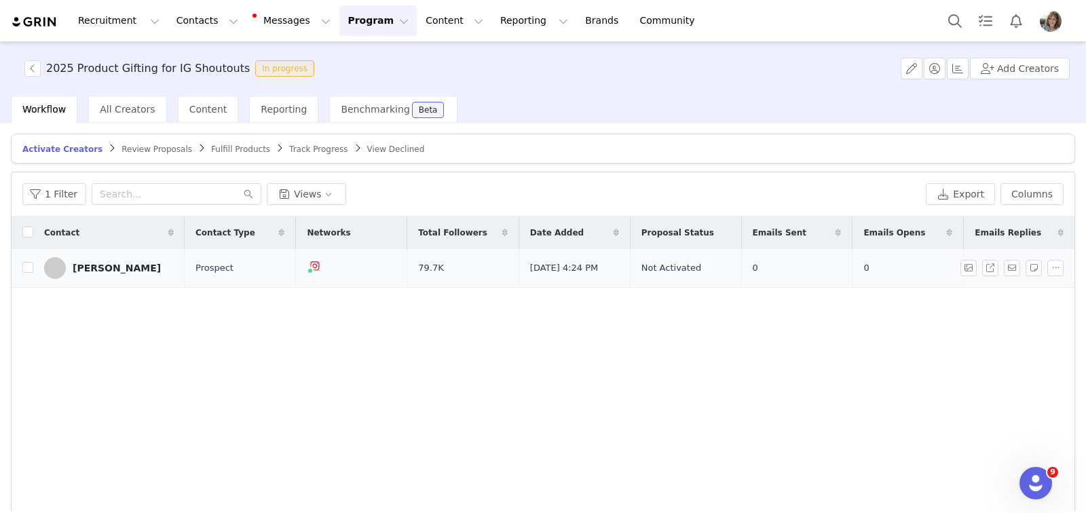
click at [33, 267] on td "Gizem Kahya" at bounding box center [108, 268] width 151 height 39
click at [30, 266] on input "checkbox" at bounding box center [27, 267] width 11 height 11
checkbox input "true"
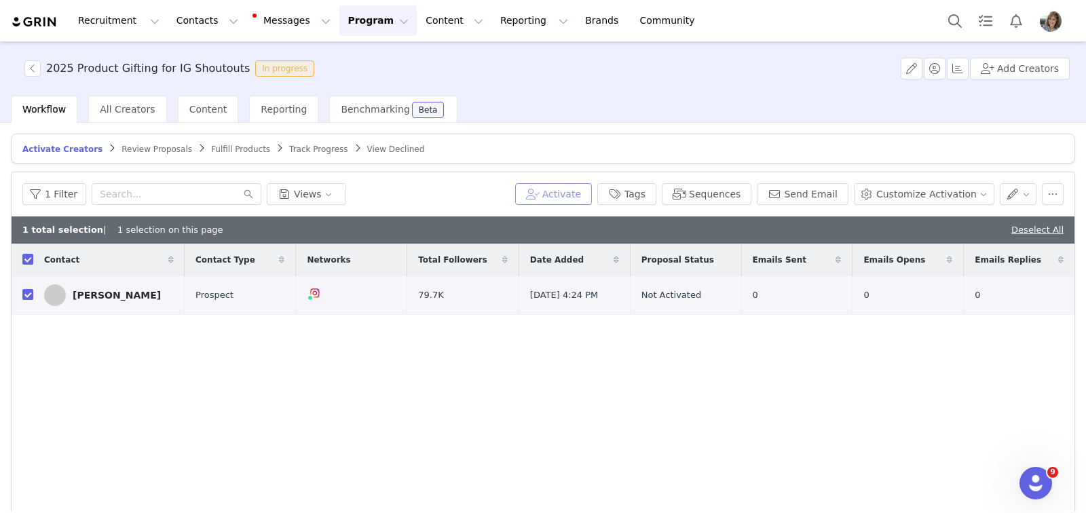
click at [568, 191] on button "Activate" at bounding box center [553, 194] width 77 height 22
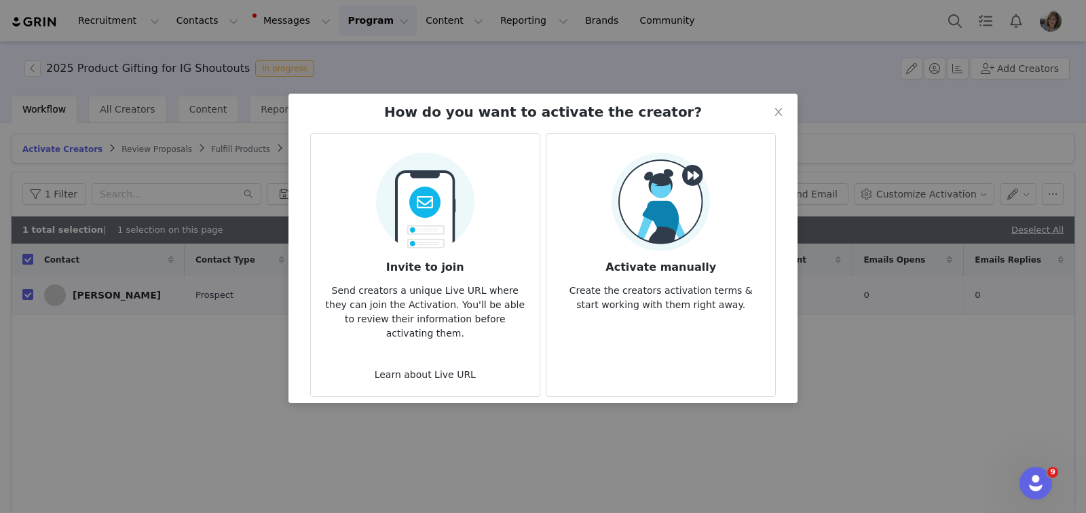
click at [631, 198] on img at bounding box center [661, 202] width 98 height 98
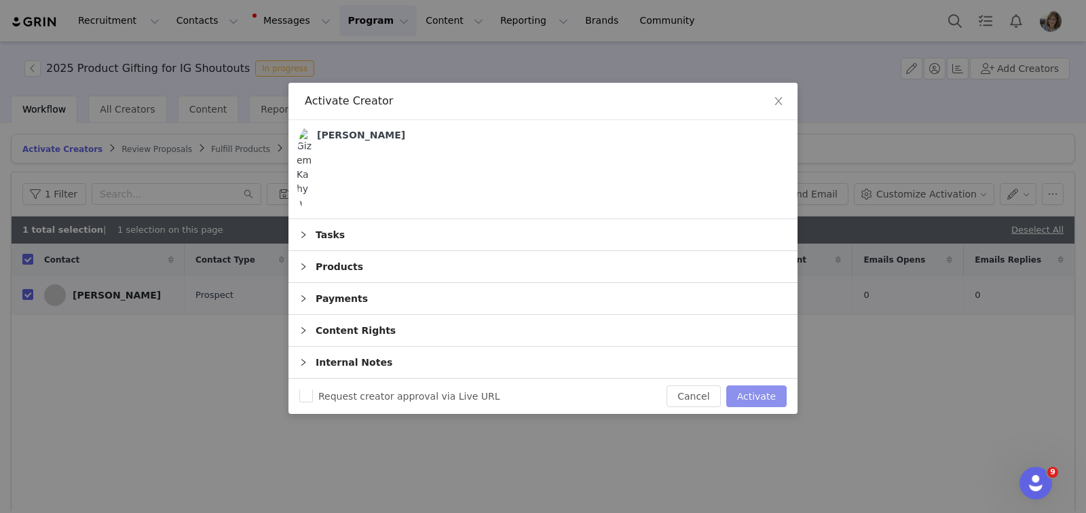
click at [745, 386] on button "Activate" at bounding box center [756, 397] width 60 height 22
checkbox input "false"
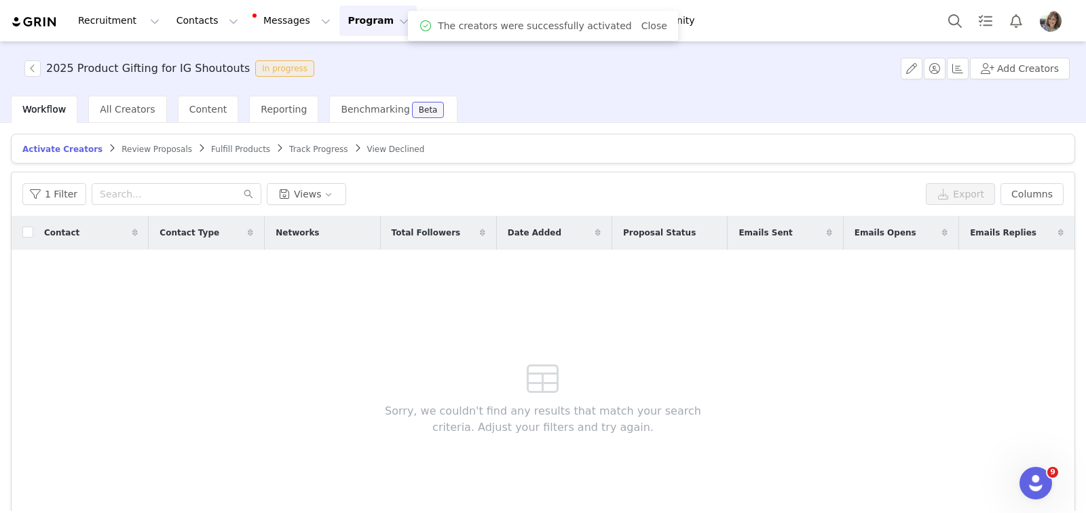
click at [290, 149] on span "Track Progress" at bounding box center [318, 150] width 58 height 10
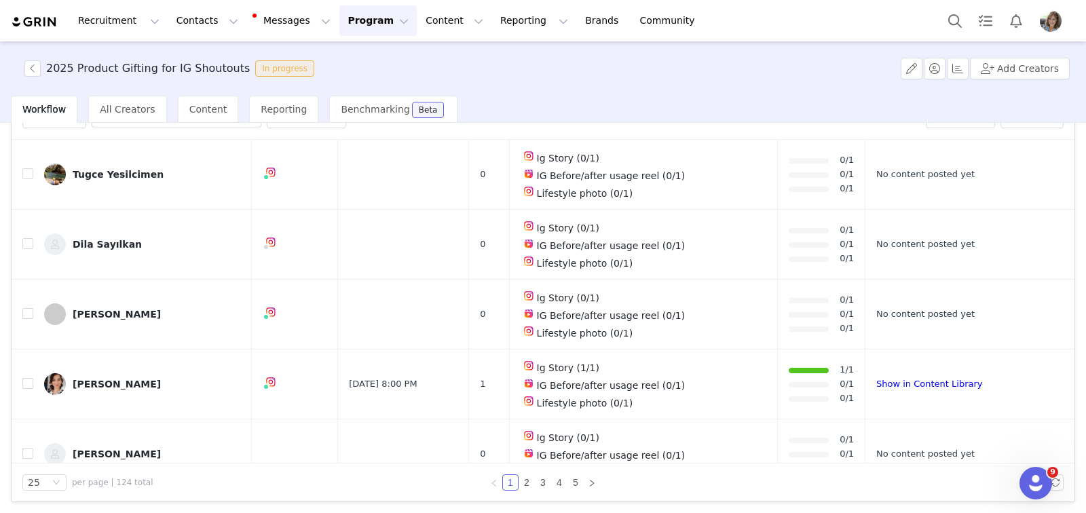
scroll to position [1380, 0]
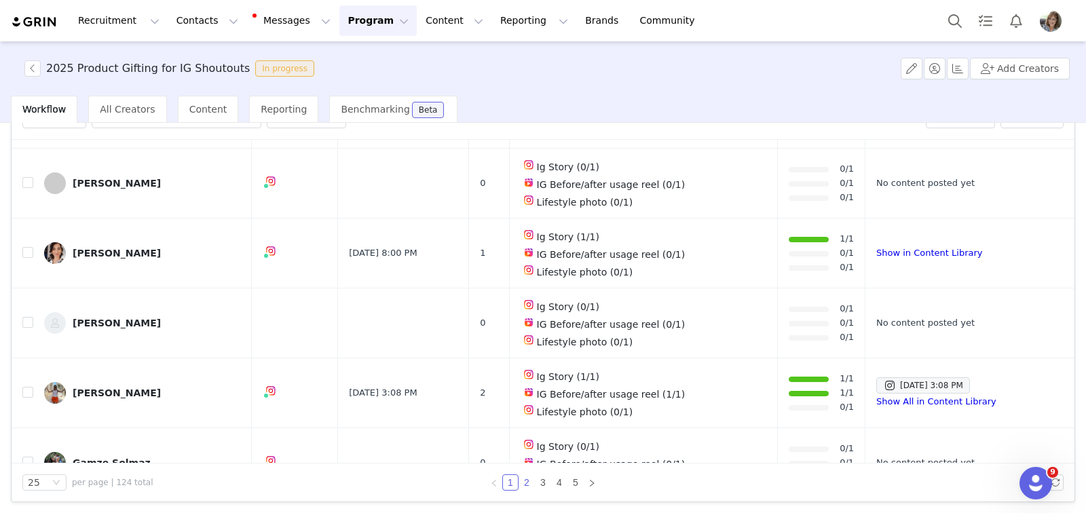
click at [522, 479] on link "2" at bounding box center [526, 482] width 15 height 15
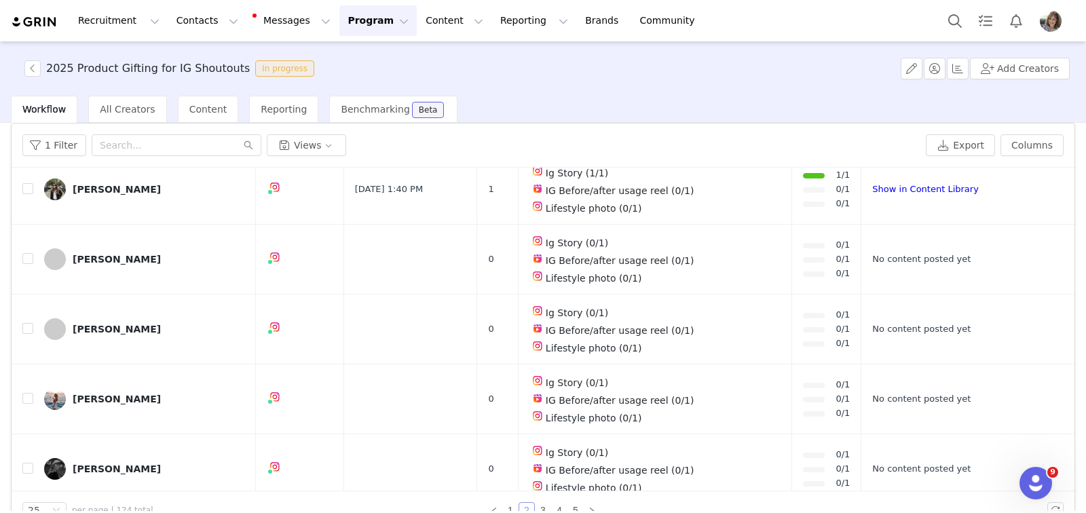
scroll to position [1409, 0]
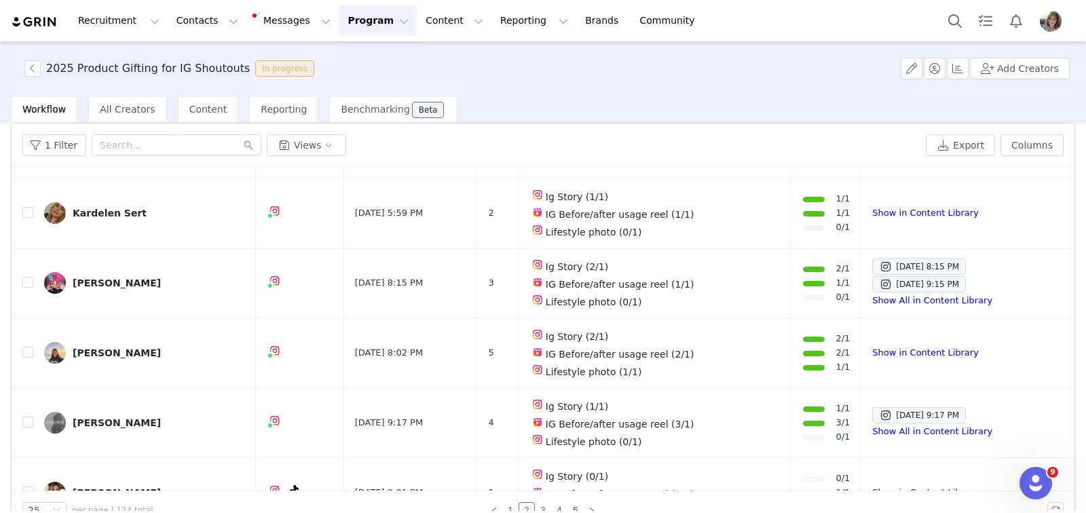
click at [538, 508] on link "3" at bounding box center [543, 510] width 15 height 15
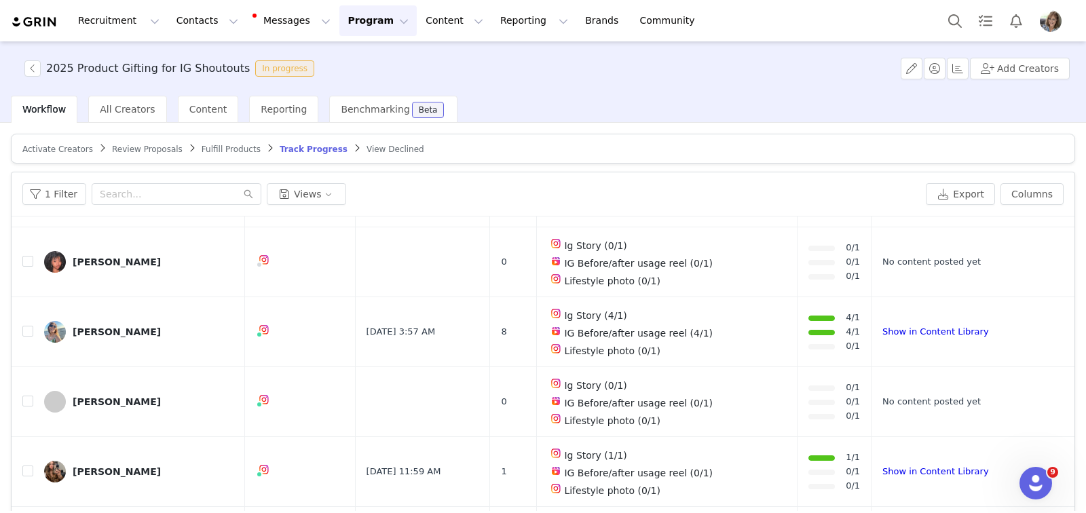
scroll to position [77, 0]
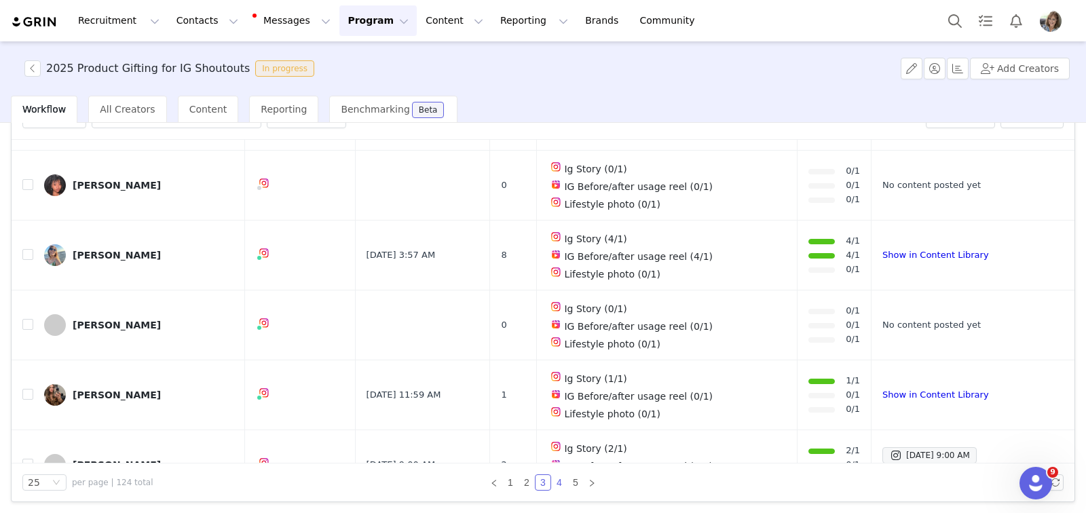
click at [554, 481] on link "4" at bounding box center [559, 482] width 15 height 15
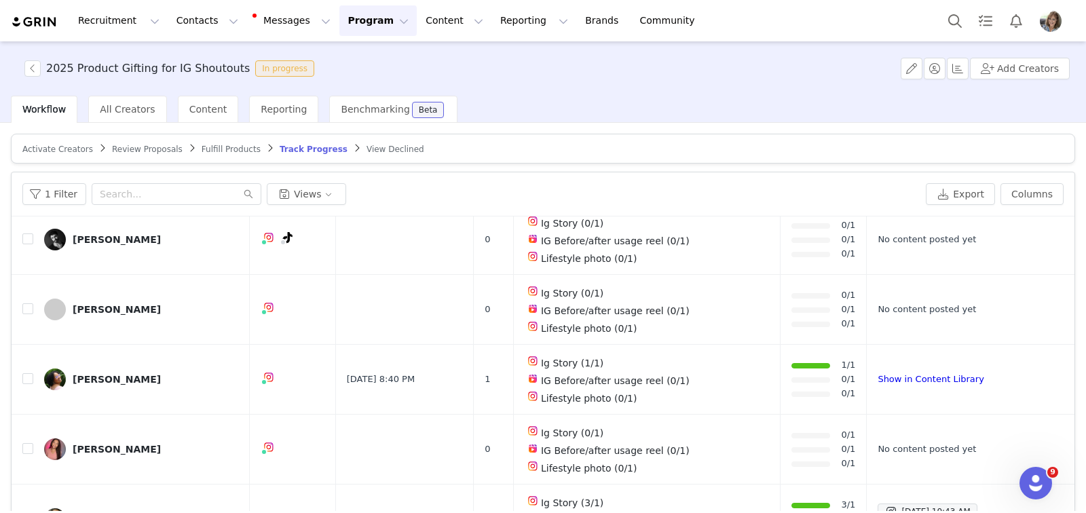
scroll to position [362, 0]
click at [85, 303] on div "Gizem Kahya" at bounding box center [117, 308] width 88 height 11
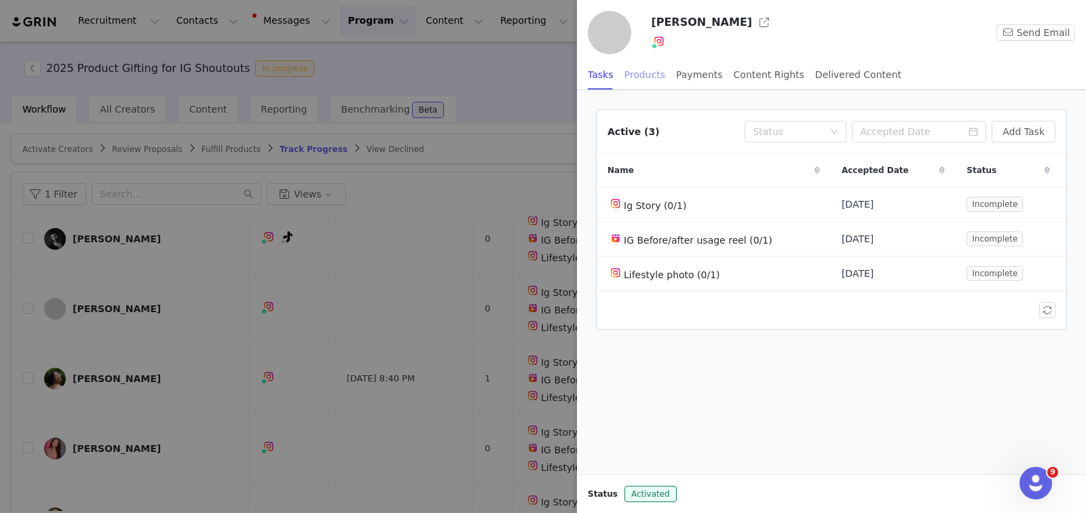
click at [635, 76] on div "Products" at bounding box center [644, 75] width 41 height 31
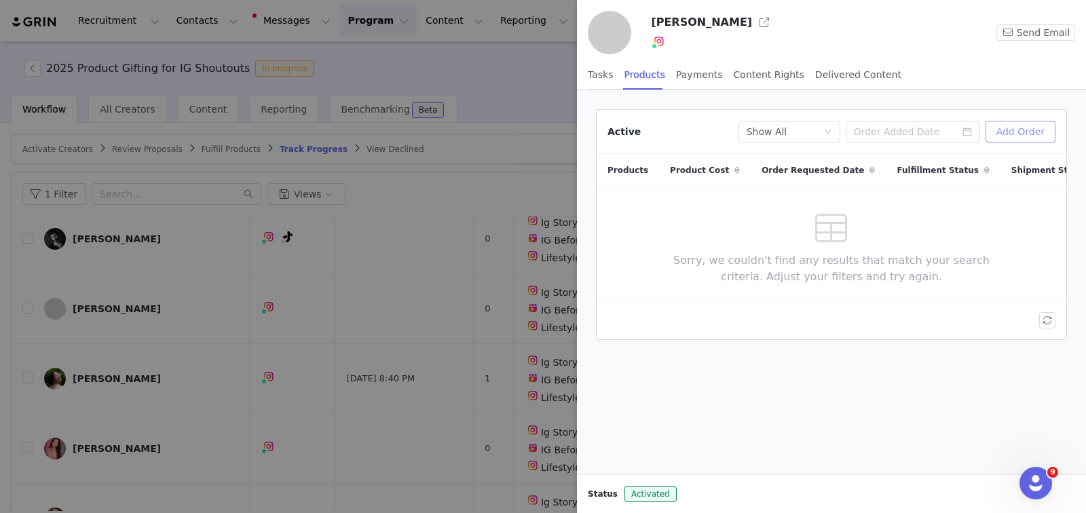
click at [800, 134] on button "Add Order" at bounding box center [1020, 132] width 70 height 22
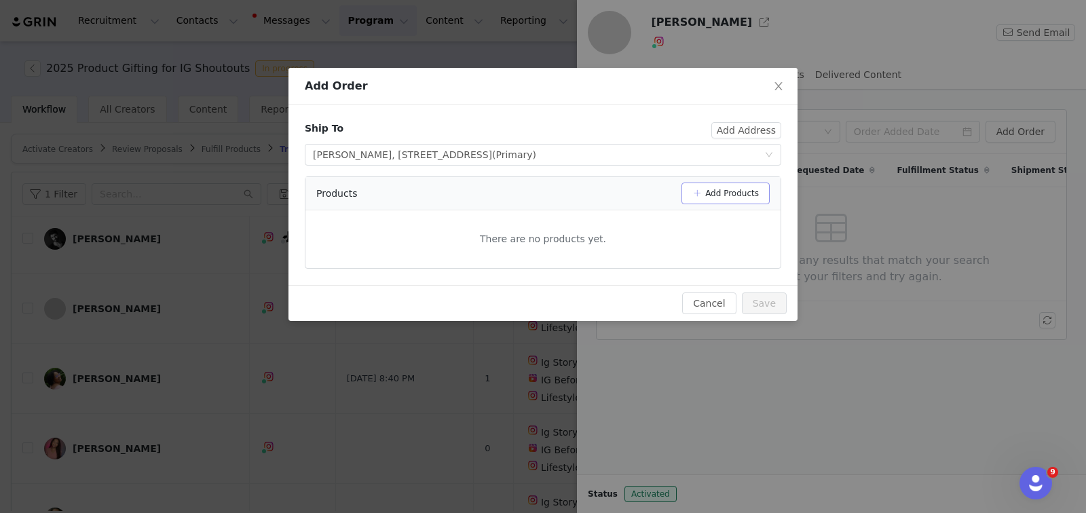
click at [717, 190] on button "Add Products" at bounding box center [725, 194] width 88 height 22
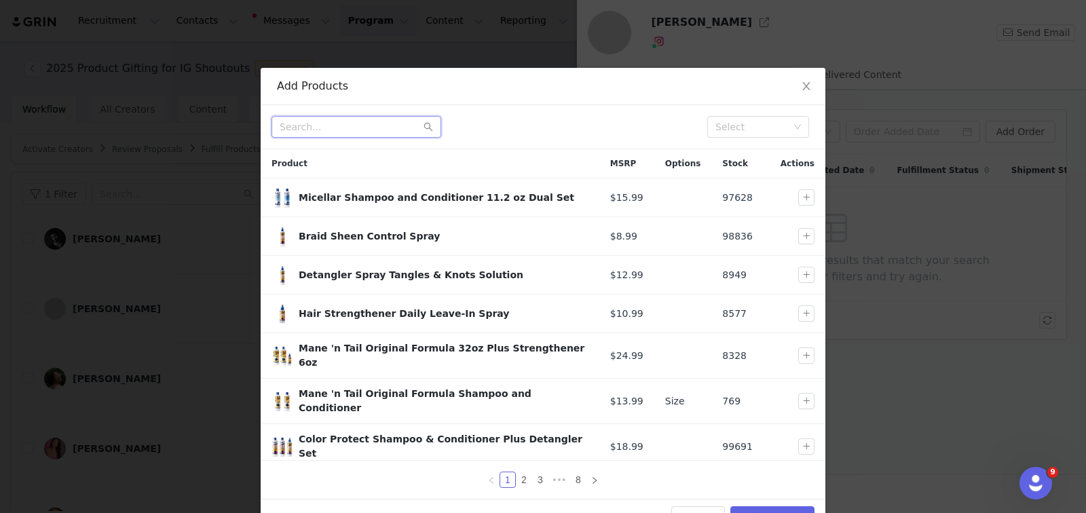
click at [403, 128] on input "text" at bounding box center [356, 127] width 170 height 22
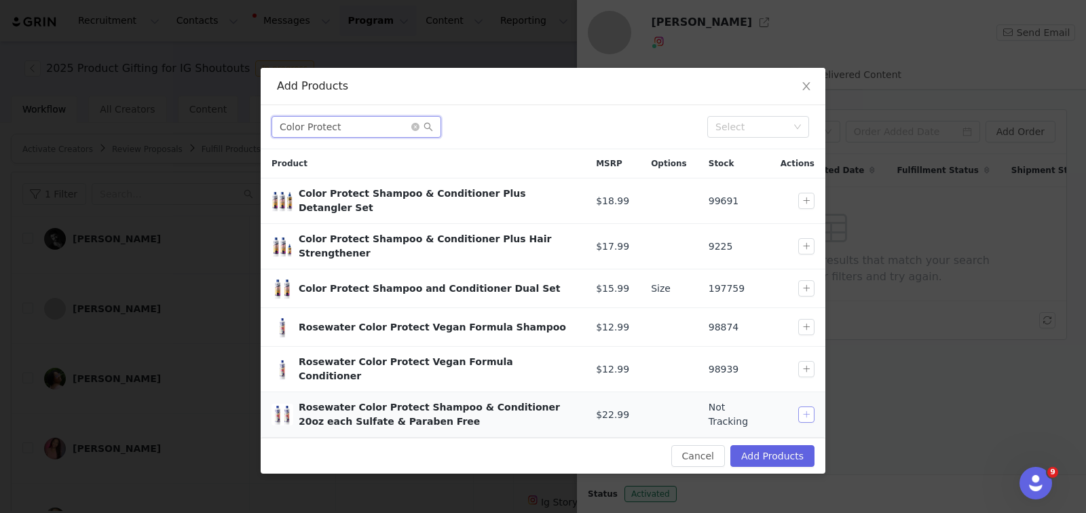
type input "Color Protect"
click at [800, 407] on button "button" at bounding box center [806, 415] width 16 height 16
click at [774, 445] on button "Add Products" at bounding box center [772, 456] width 84 height 22
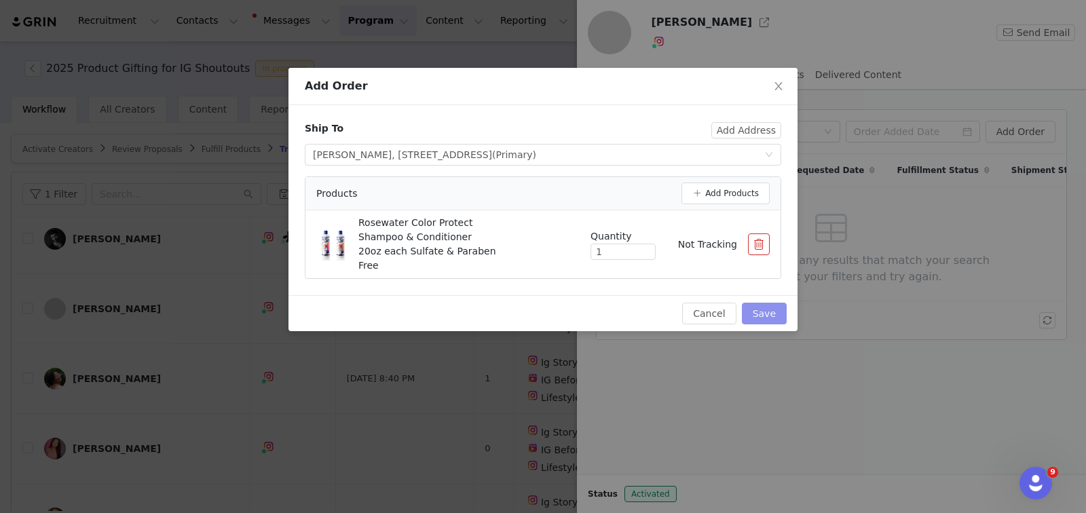
click at [757, 303] on button "Save" at bounding box center [764, 314] width 45 height 22
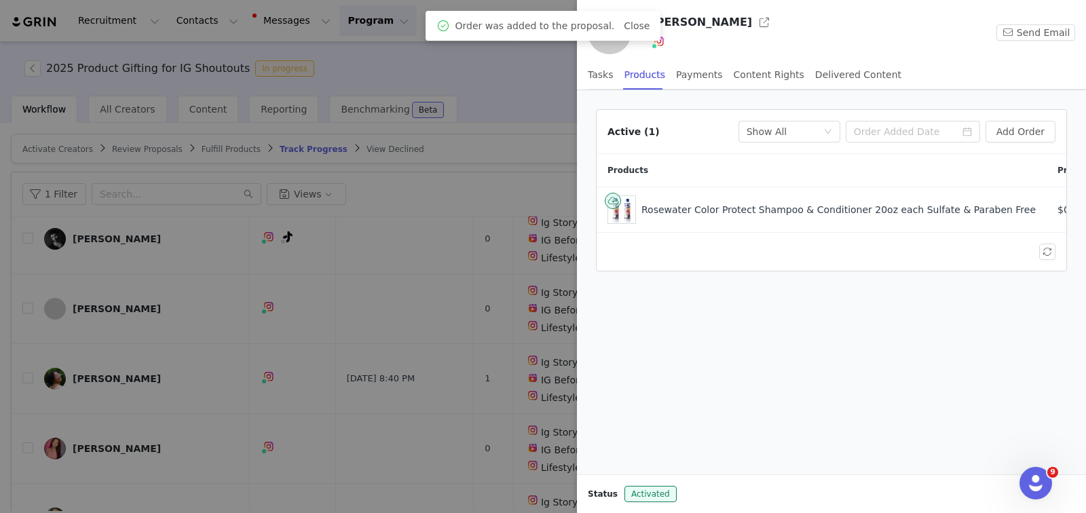
click at [523, 328] on div at bounding box center [543, 256] width 1086 height 513
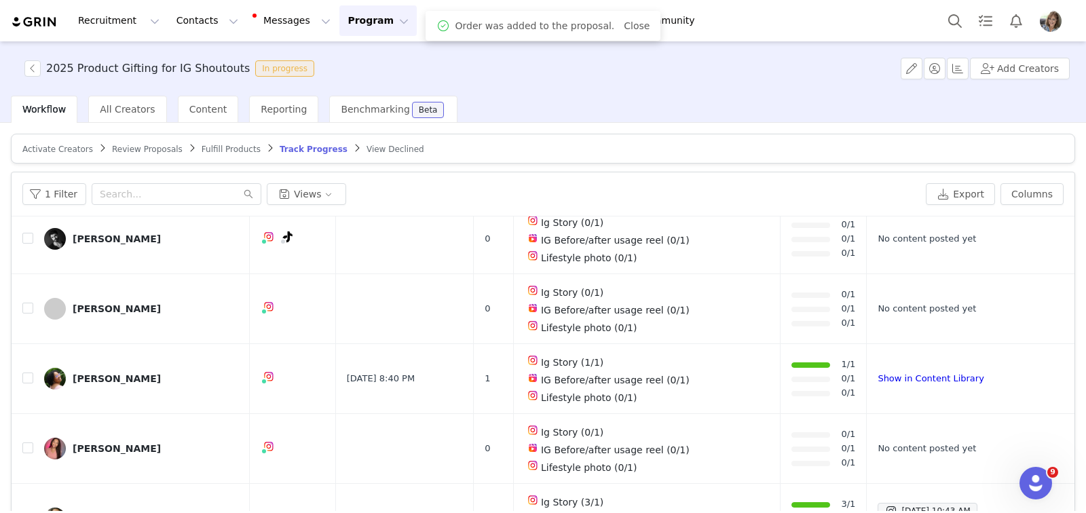
scroll to position [0, 0]
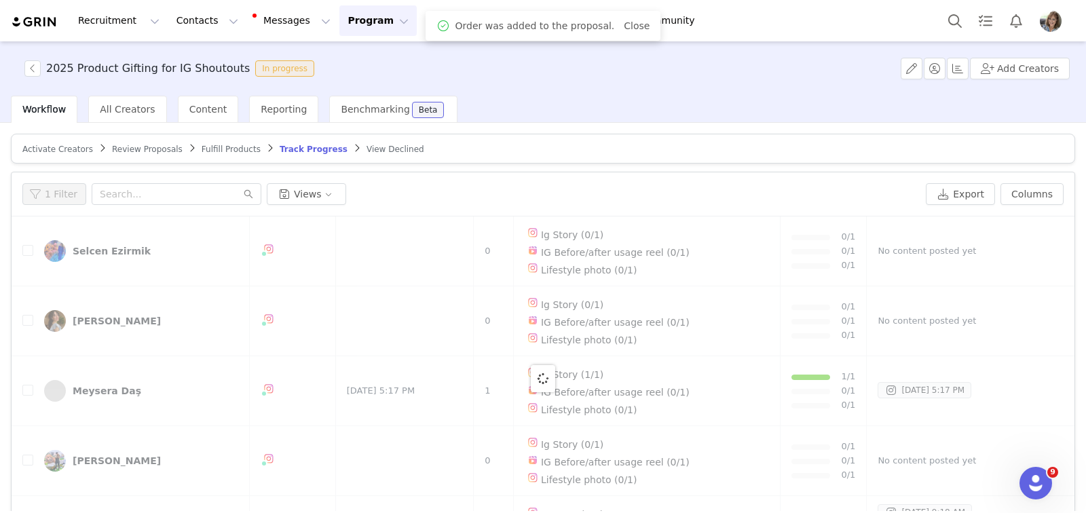
click at [226, 150] on span "Fulfill Products" at bounding box center [231, 150] width 59 height 10
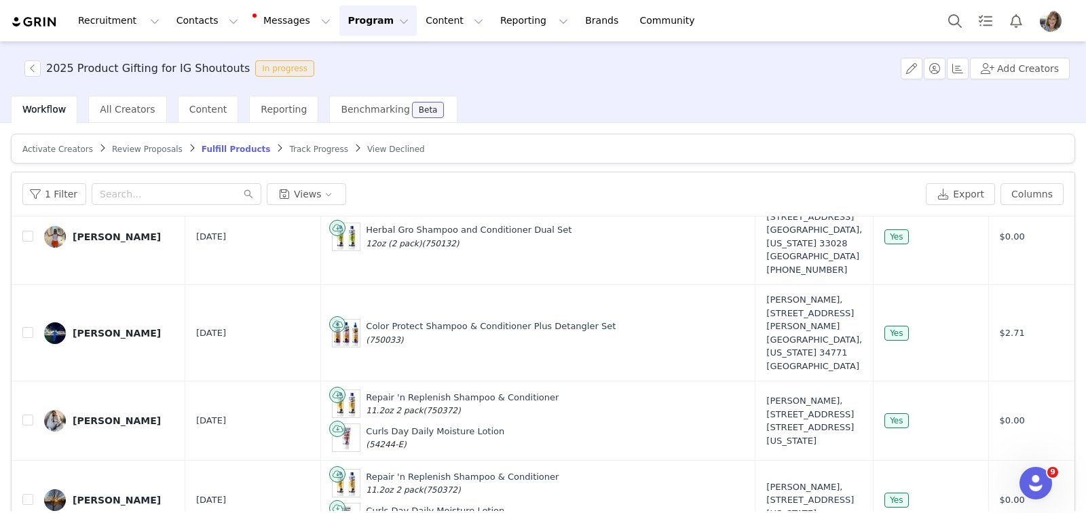
scroll to position [77, 0]
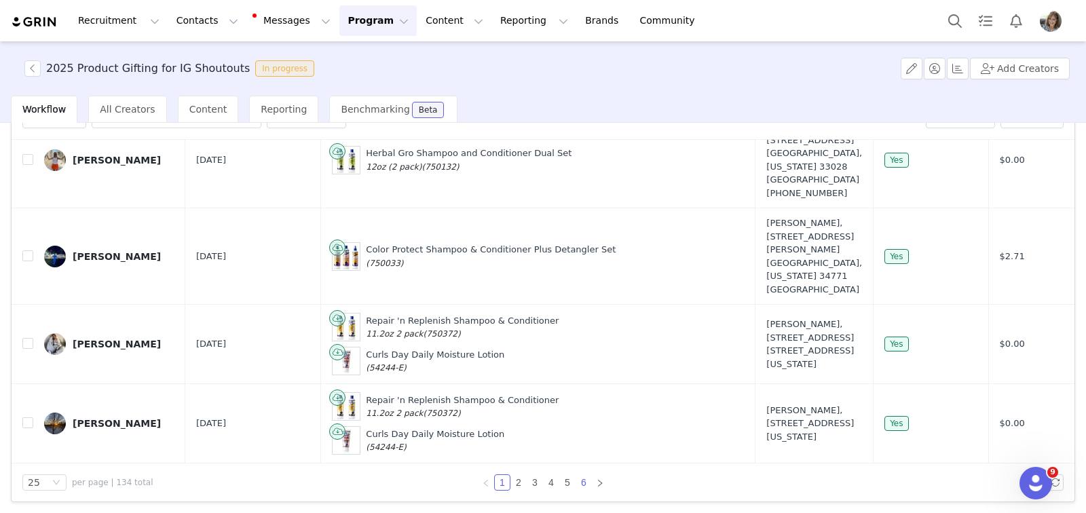
click at [576, 483] on link "6" at bounding box center [583, 482] width 15 height 15
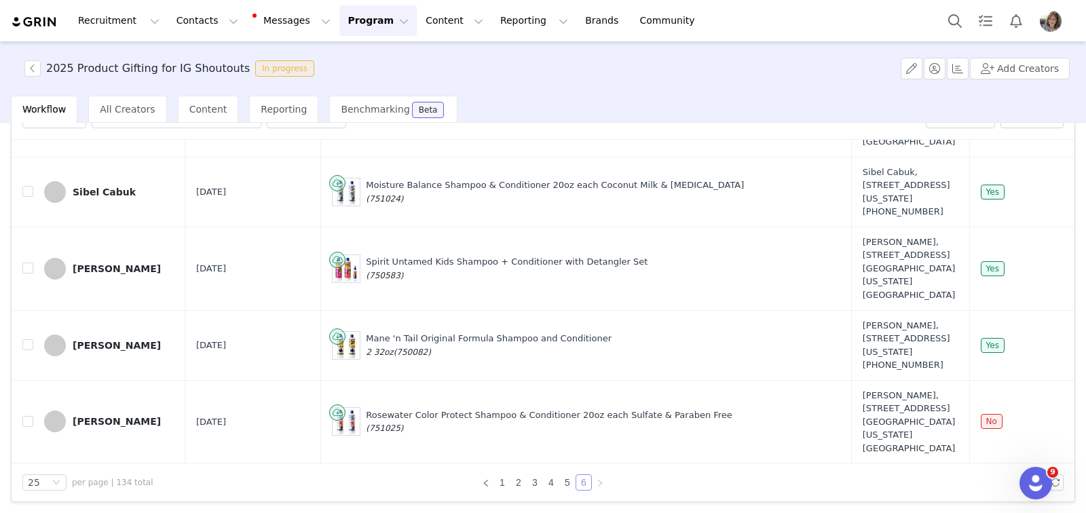
scroll to position [597, 0]
click at [28, 416] on input "checkbox" at bounding box center [27, 421] width 11 height 11
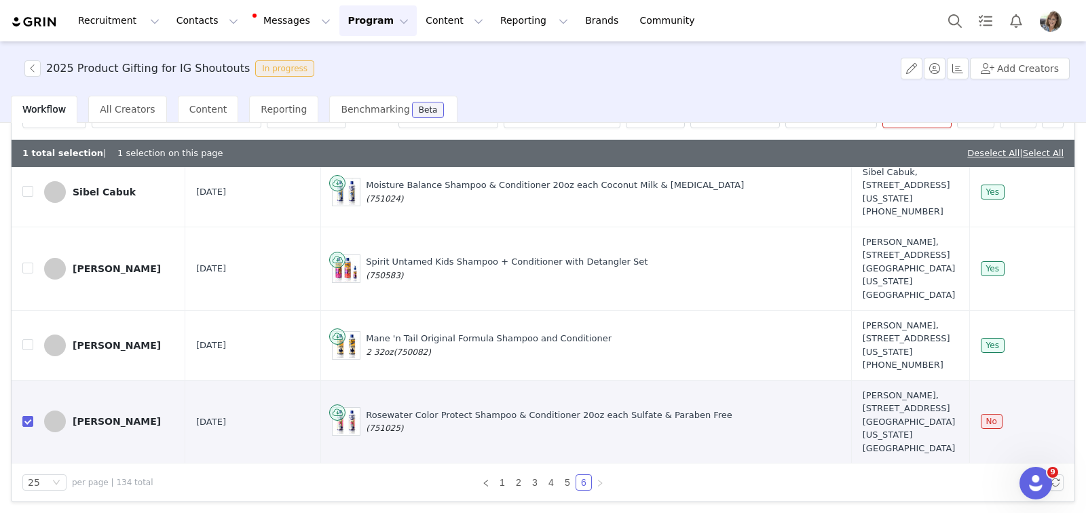
scroll to position [0, 0]
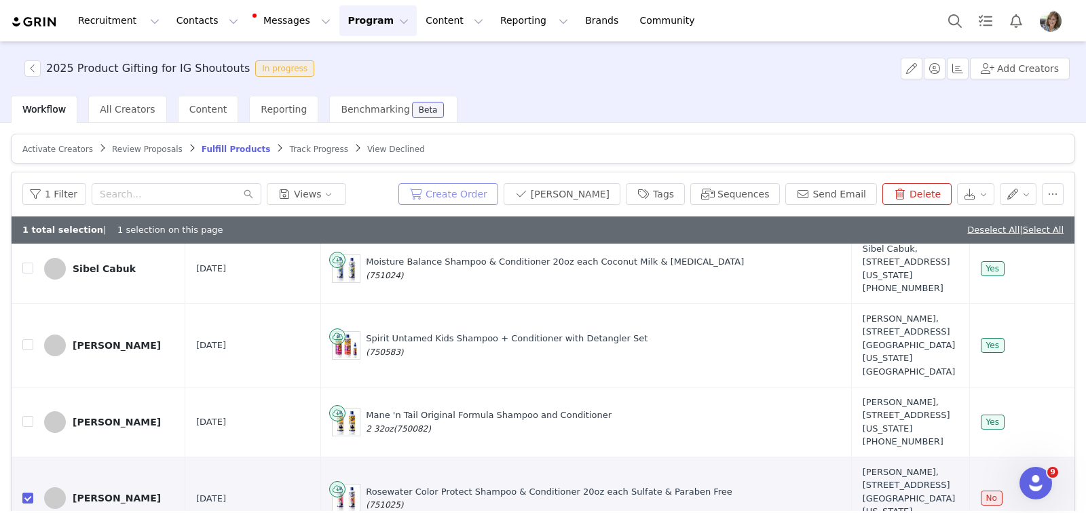
click at [479, 191] on button "Create Order" at bounding box center [448, 194] width 100 height 22
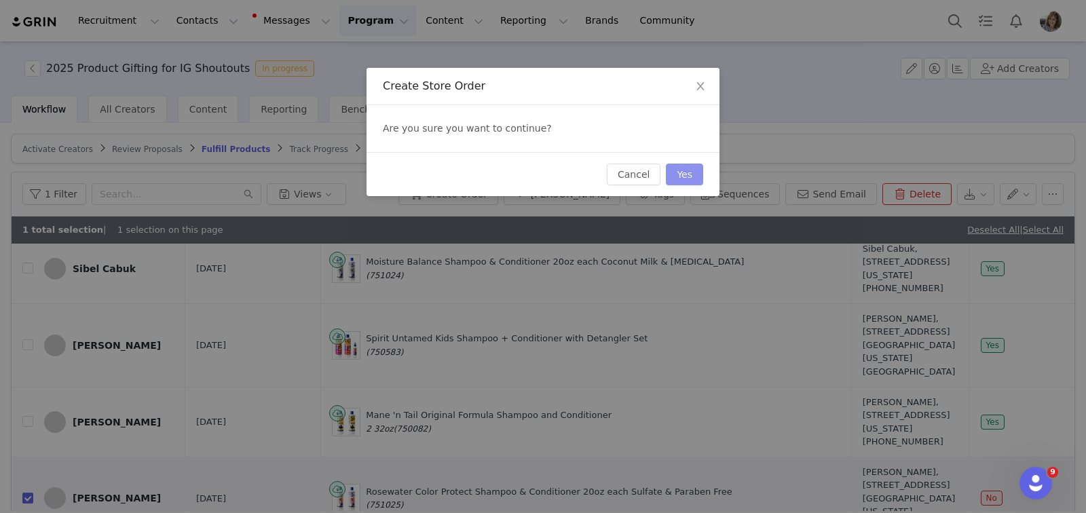
click at [692, 173] on button "Yes" at bounding box center [684, 175] width 37 height 22
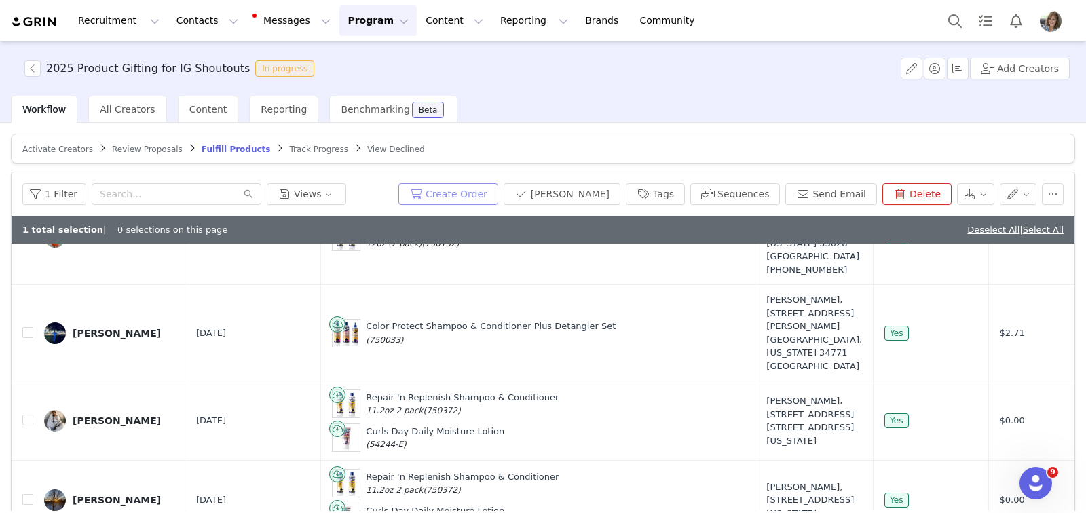
scroll to position [77, 0]
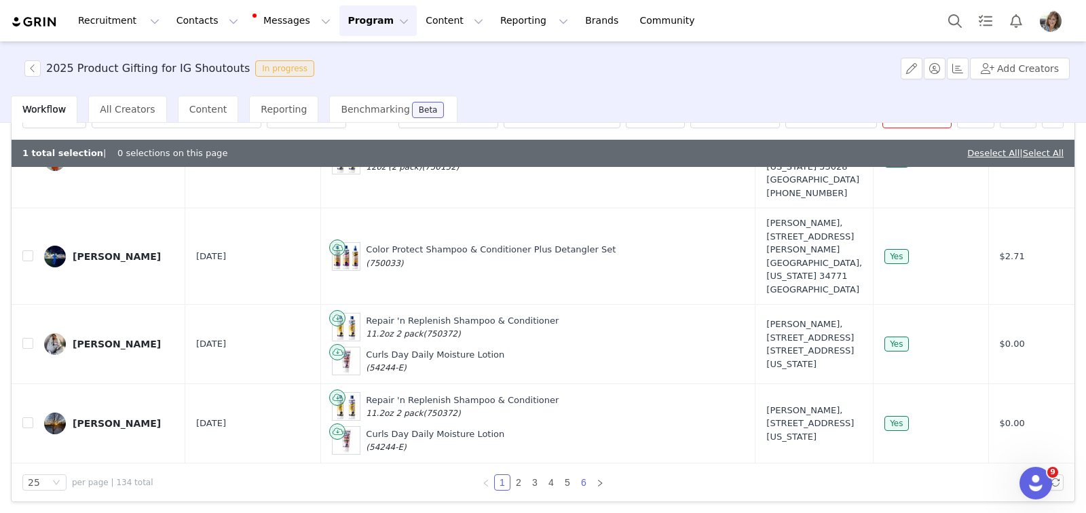
click at [578, 479] on link "6" at bounding box center [583, 482] width 15 height 15
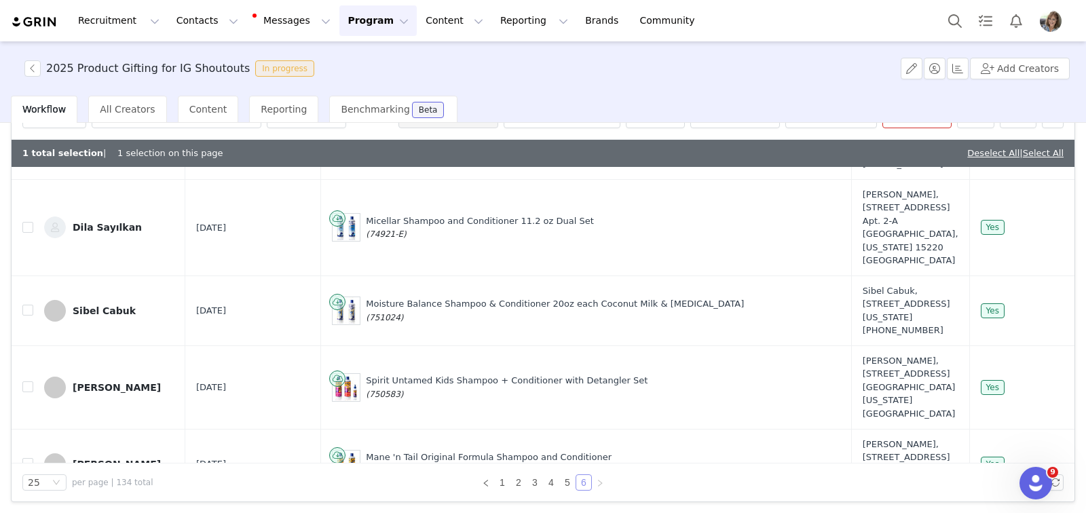
scroll to position [624, 0]
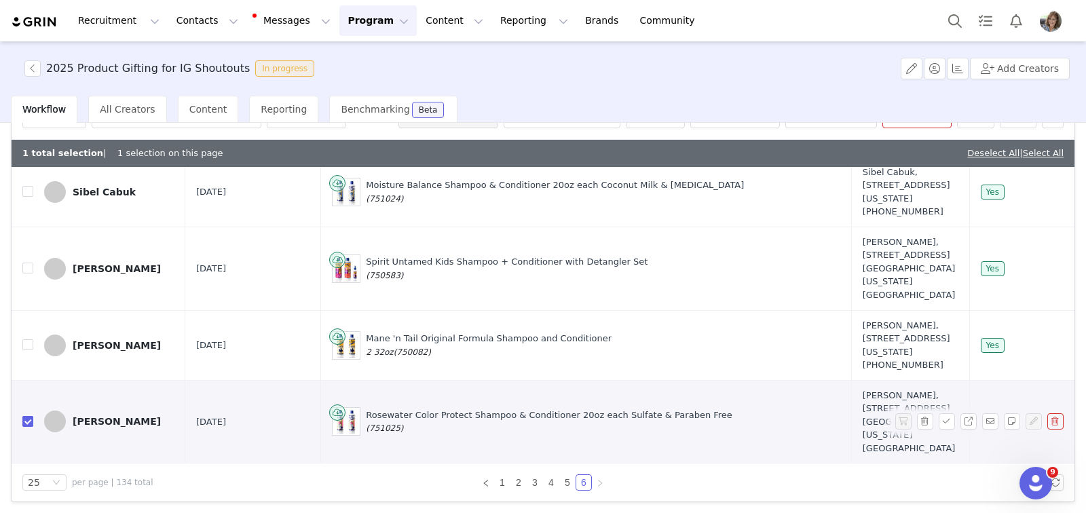
click at [27, 416] on input "checkbox" at bounding box center [27, 421] width 11 height 11
checkbox input "false"
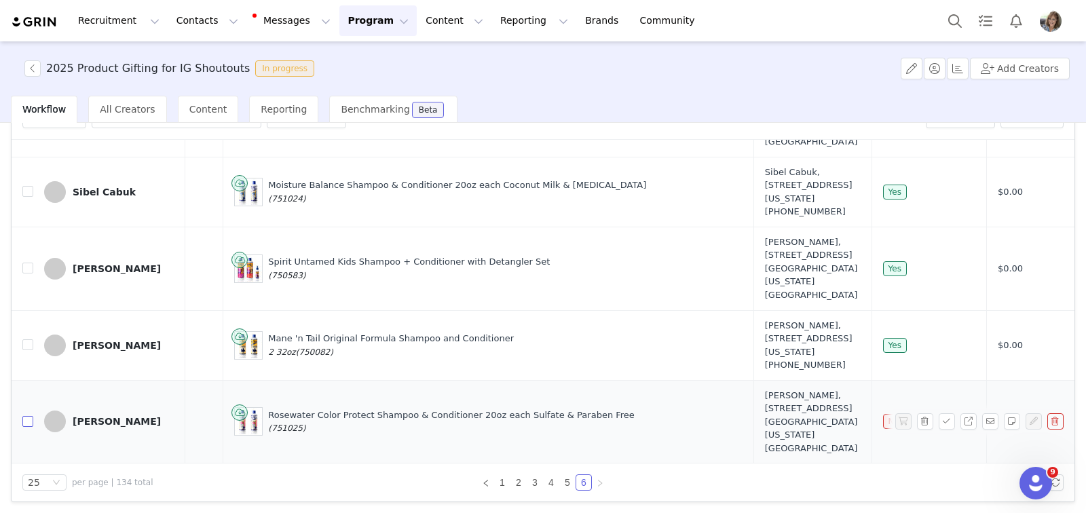
scroll to position [597, 0]
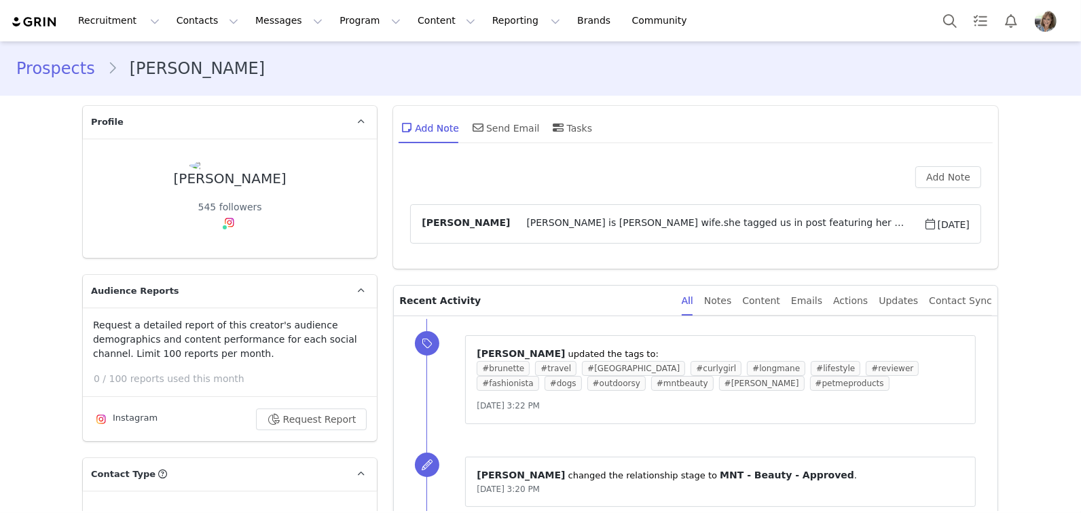
type input "+1 ([GEOGRAPHIC_DATA])"
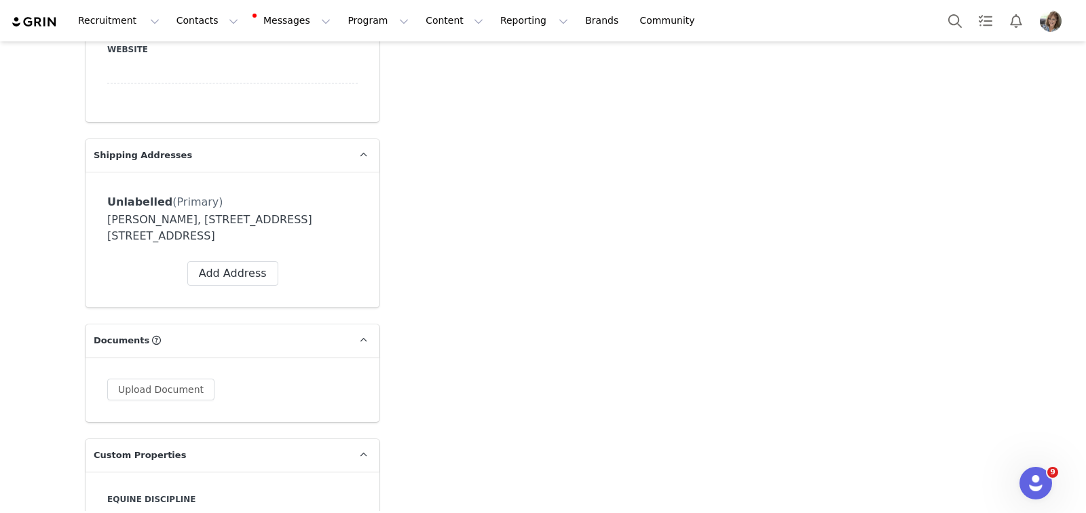
scroll to position [1063, 0]
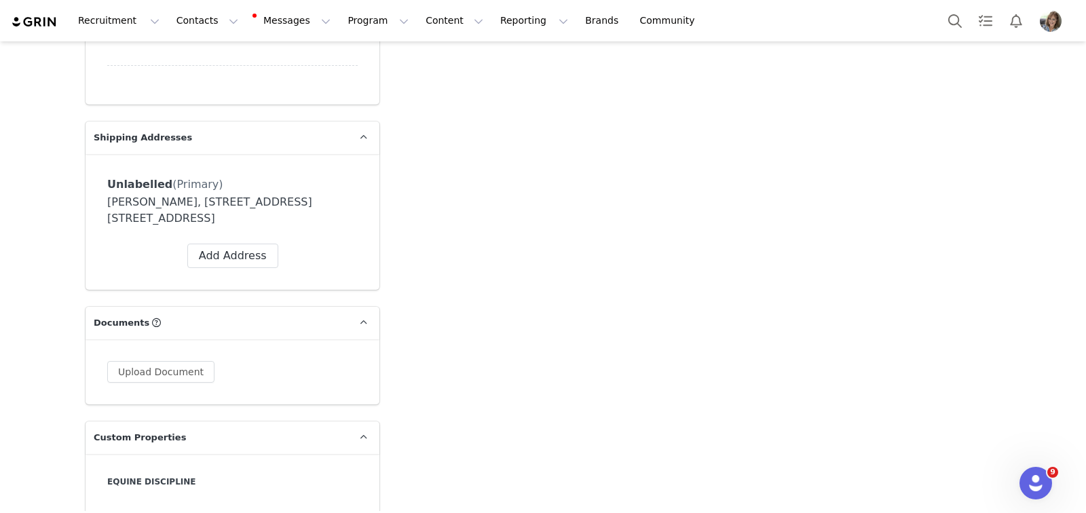
drag, startPoint x: 109, startPoint y: 176, endPoint x: 233, endPoint y: 193, distance: 124.7
click at [233, 194] on div "Priya Samuel-Diaz, 618 Bellatrix Walk. Ottawa, Ontario K2J 6N4 Canada" at bounding box center [232, 210] width 250 height 33
copy div "Priya Samuel-Diaz, 618 Bellatrix Walk. Ottawa, Ontario K2J 6N4 Canada"
click at [153, 244] on div "Label First Name Priya Last Name Samuel-Diaz Email priyasamuel144@gmail.com Pho…" at bounding box center [232, 256] width 250 height 24
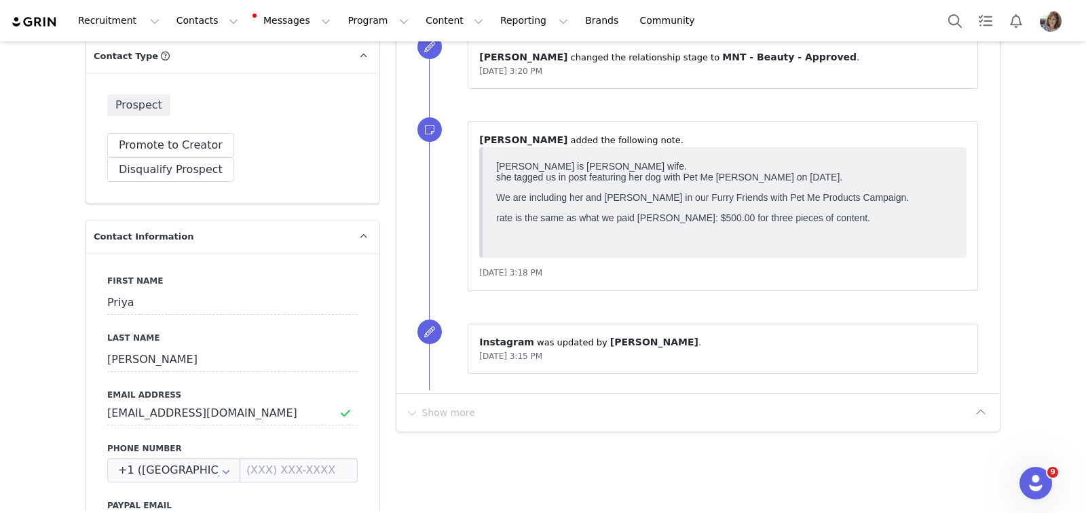
scroll to position [417, 0]
drag, startPoint x: 102, startPoint y: 389, endPoint x: 285, endPoint y: 397, distance: 182.8
click at [285, 402] on input "priyasamuel144@gmail.com" at bounding box center [232, 414] width 250 height 24
paste input "Priya Samuel-Diaz, 618 Bellatrix Walk. Ottawa, Ontario K2J 6N4 Canada"
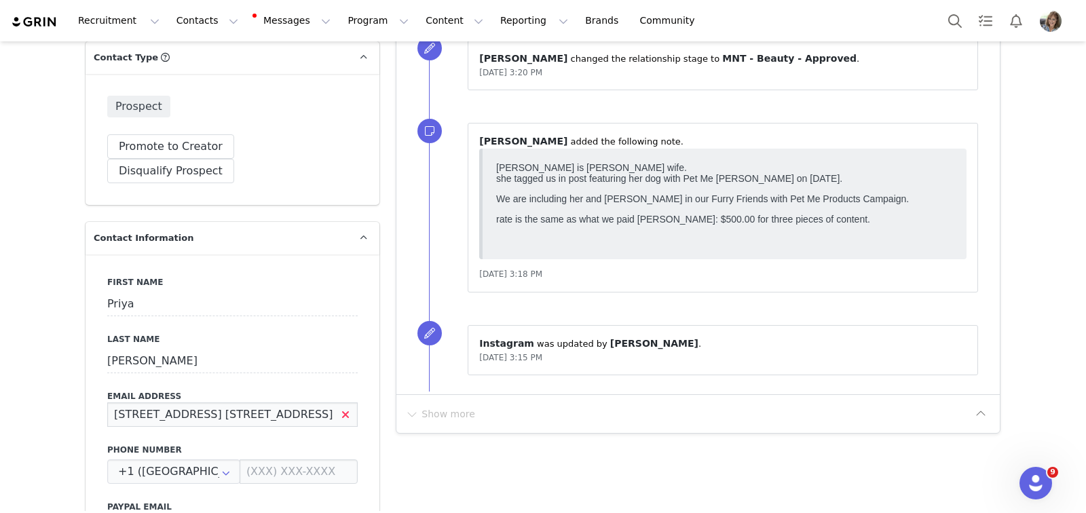
type input "Priya Samuel-Diaz, 618 Bellatrix Walk. Ottawa, Ontario K2J 6N4 Canada"
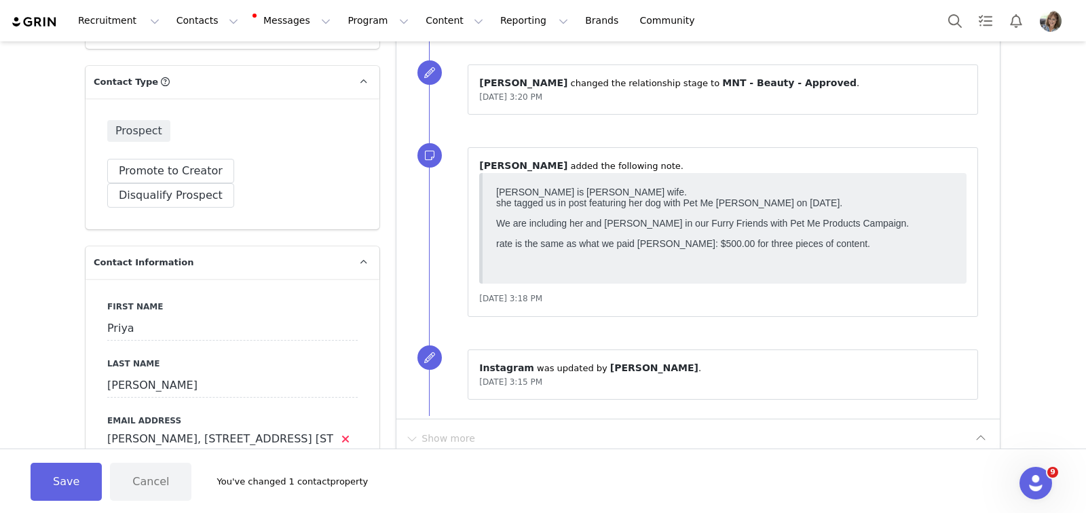
scroll to position [383, 0]
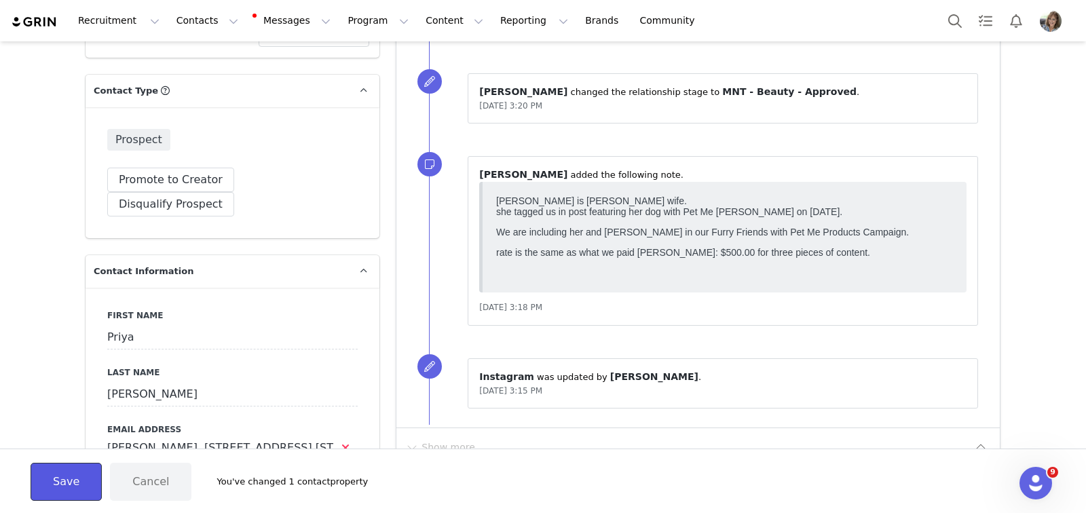
click at [58, 480] on button "Save" at bounding box center [66, 482] width 71 height 38
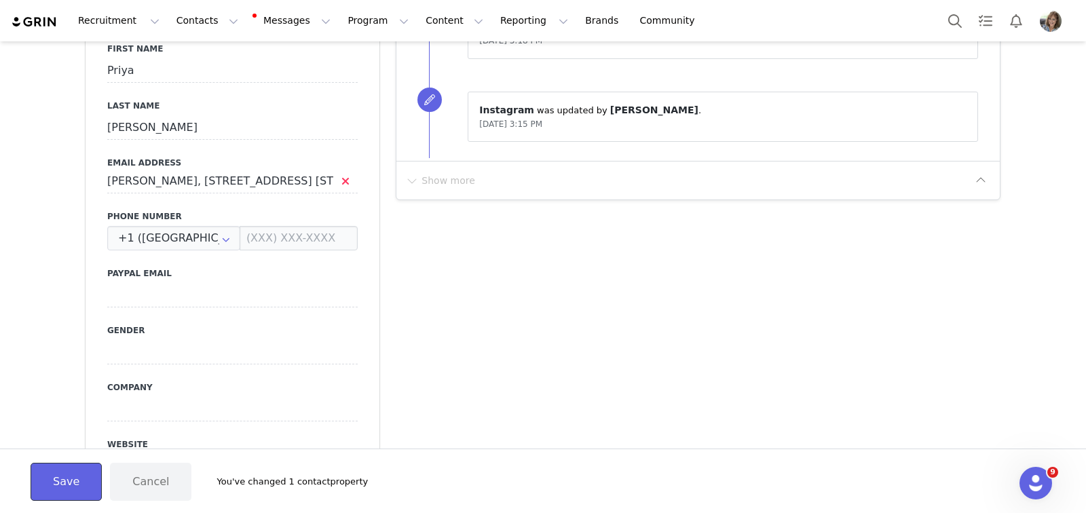
scroll to position [648, 0]
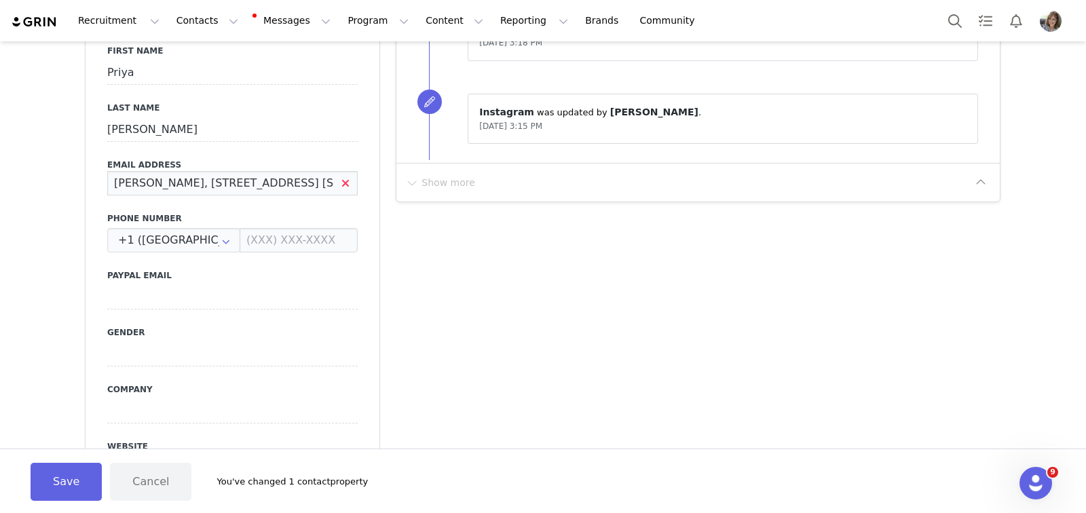
click at [340, 171] on input "Priya Samuel-Diaz, 618 Bellatrix Walk. Ottawa, Ontario K2J 6N4 Canada" at bounding box center [232, 183] width 250 height 24
click at [339, 171] on input "Priya Samuel-Diaz, 618 Bellatrix Walk. Ottawa, Ontario K2J 6N4 Canada" at bounding box center [232, 183] width 250 height 24
click at [343, 171] on input "Priya Samuel-Diaz, 618 Bellatrix Walk. Ottawa, Ontario K2J 6N4 Canada" at bounding box center [232, 183] width 250 height 24
click at [340, 171] on input "Priya Samuel-Diaz, 618 Bellatrix Walk. Ottawa, Ontario K2J 6N4 Canada" at bounding box center [232, 183] width 250 height 24
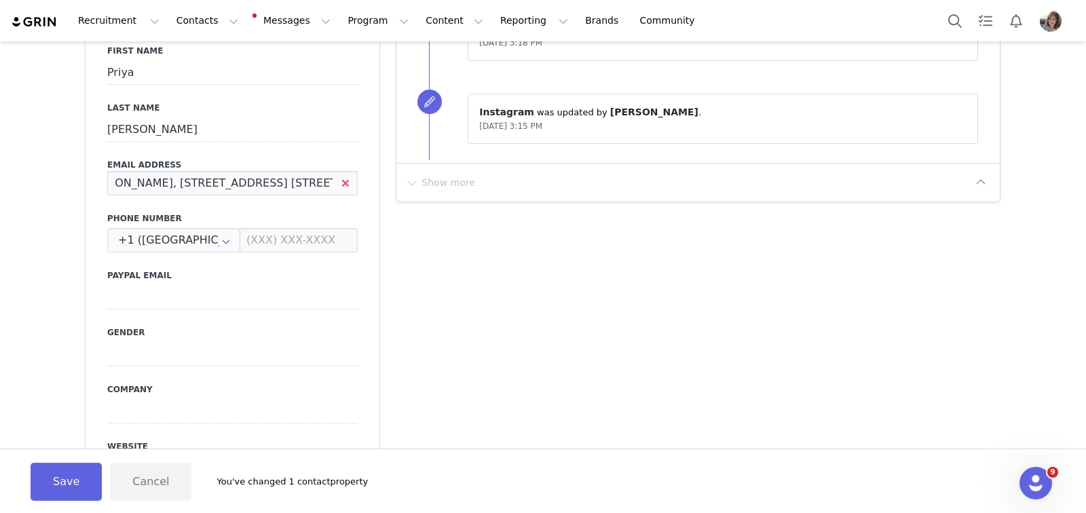
scroll to position [0, 0]
drag, startPoint x: 331, startPoint y: 158, endPoint x: 90, endPoint y: 155, distance: 240.3
click at [90, 156] on div "First Name Priya Last Name Samuel-Diaz Email Address Priya Samuel-Diaz, 618 Bel…" at bounding box center [233, 271] width 294 height 496
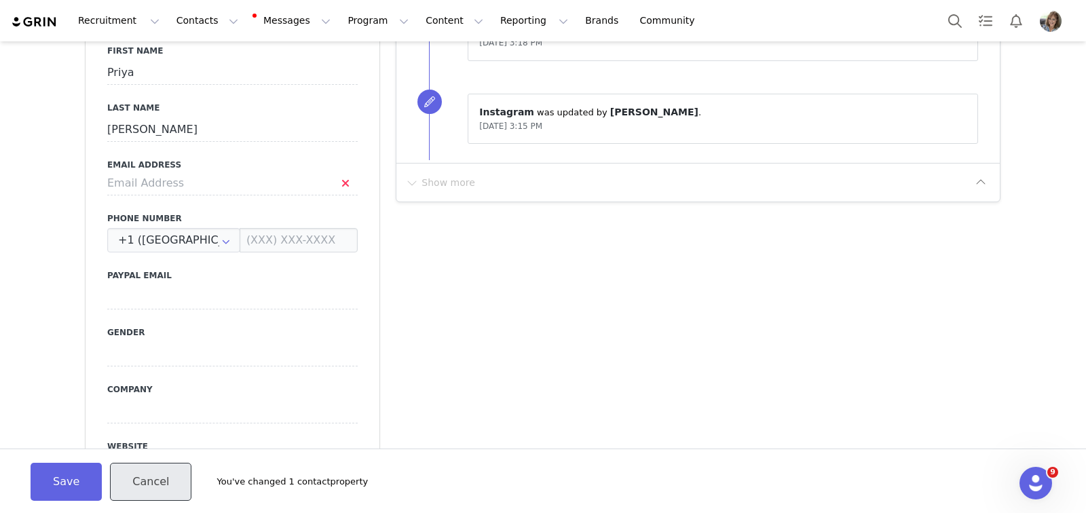
click at [151, 479] on button "Cancel" at bounding box center [150, 482] width 81 height 38
type input "priyasamuel144@gmail.com"
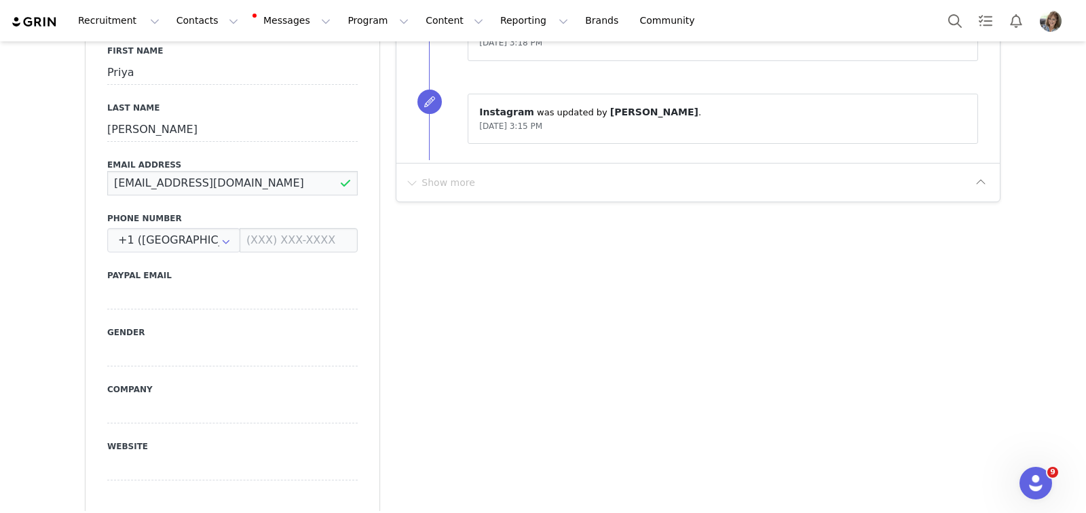
drag, startPoint x: 104, startPoint y: 160, endPoint x: 238, endPoint y: 164, distance: 133.7
click at [238, 171] on input "priyasamuel144@gmail.com" at bounding box center [232, 183] width 250 height 24
click at [271, 171] on input "priyasamuel144@gmail.com" at bounding box center [232, 183] width 250 height 24
drag, startPoint x: 117, startPoint y: 159, endPoint x: 254, endPoint y: 166, distance: 137.3
click at [254, 171] on input "priyasamuel144@gmail.com" at bounding box center [232, 183] width 250 height 24
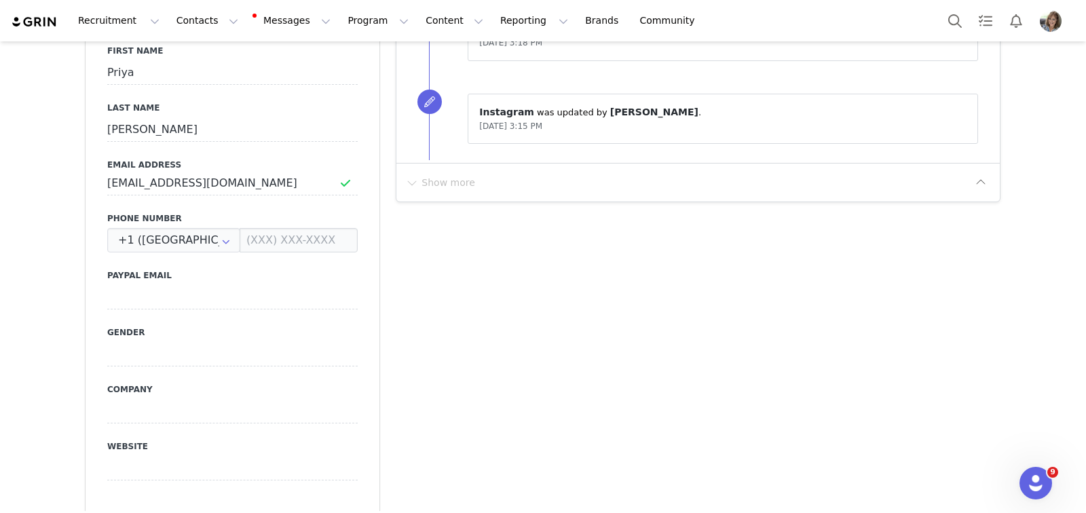
click at [223, 212] on label "Phone Number" at bounding box center [232, 218] width 250 height 12
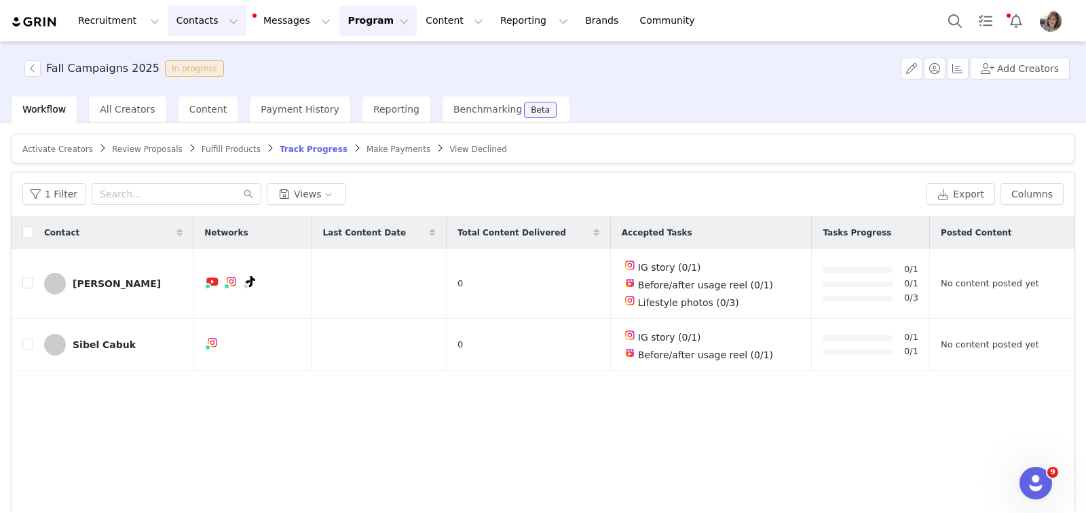
click at [198, 18] on button "Contacts Contacts" at bounding box center [207, 20] width 78 height 31
click at [197, 61] on p "Creators" at bounding box center [190, 60] width 41 height 14
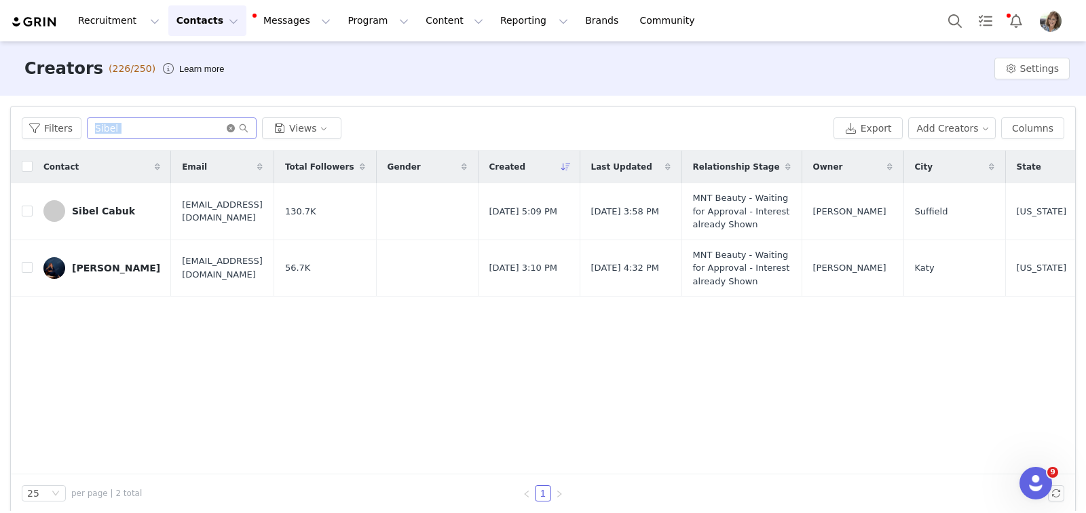
drag, startPoint x: 223, startPoint y: 128, endPoint x: 212, endPoint y: 128, distance: 10.9
click at [220, 128] on span "Sibel" at bounding box center [172, 128] width 170 height 22
click at [200, 130] on input "Sibel" at bounding box center [172, 128] width 170 height 22
click at [228, 126] on icon "icon: close-circle" at bounding box center [231, 128] width 8 height 8
click at [197, 128] on input "text" at bounding box center [172, 128] width 170 height 22
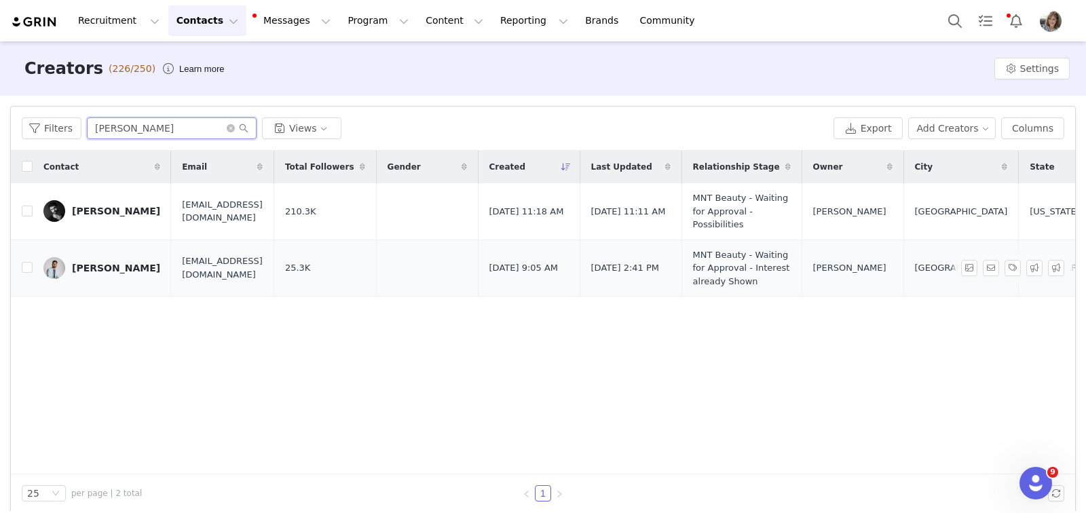
type input "Joseph"
click at [105, 274] on div "Joseph Diaz" at bounding box center [116, 268] width 88 height 11
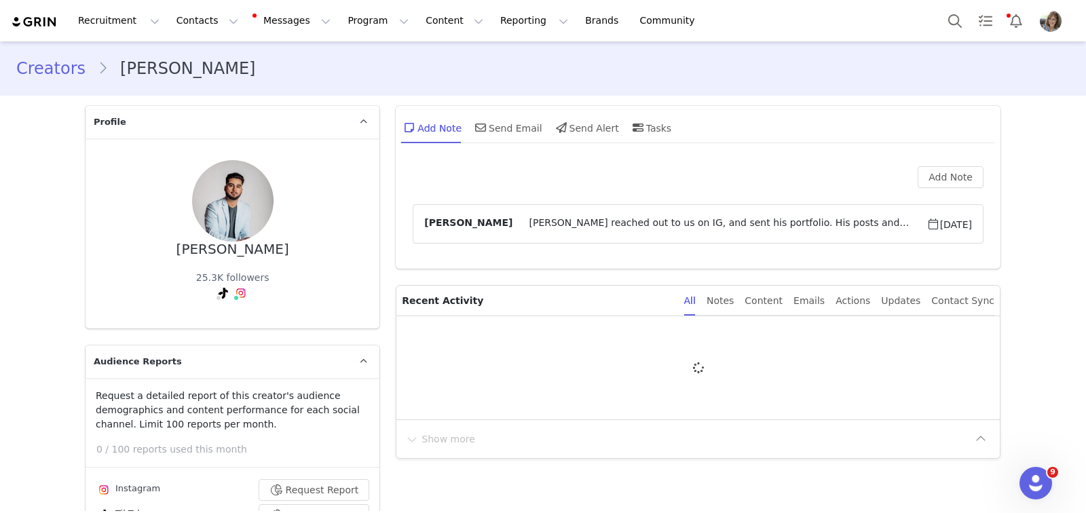
type input "+1 ([GEOGRAPHIC_DATA])"
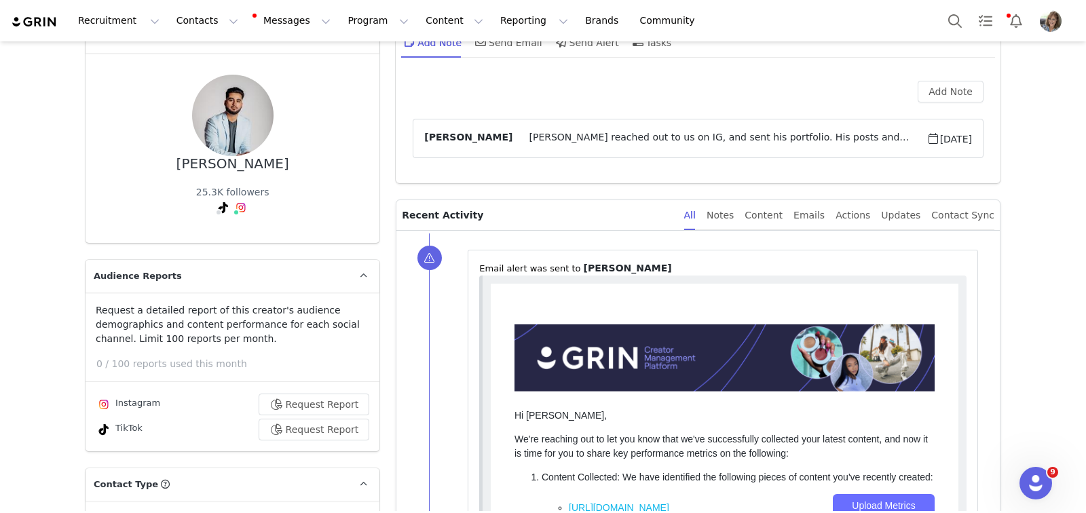
scroll to position [79, 0]
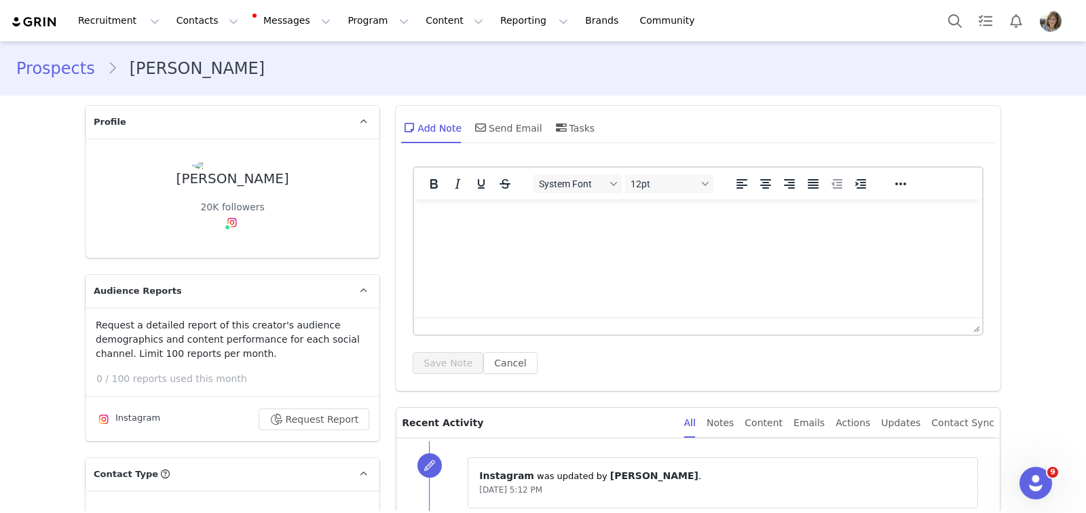
click at [497, 236] on html at bounding box center [698, 218] width 568 height 37
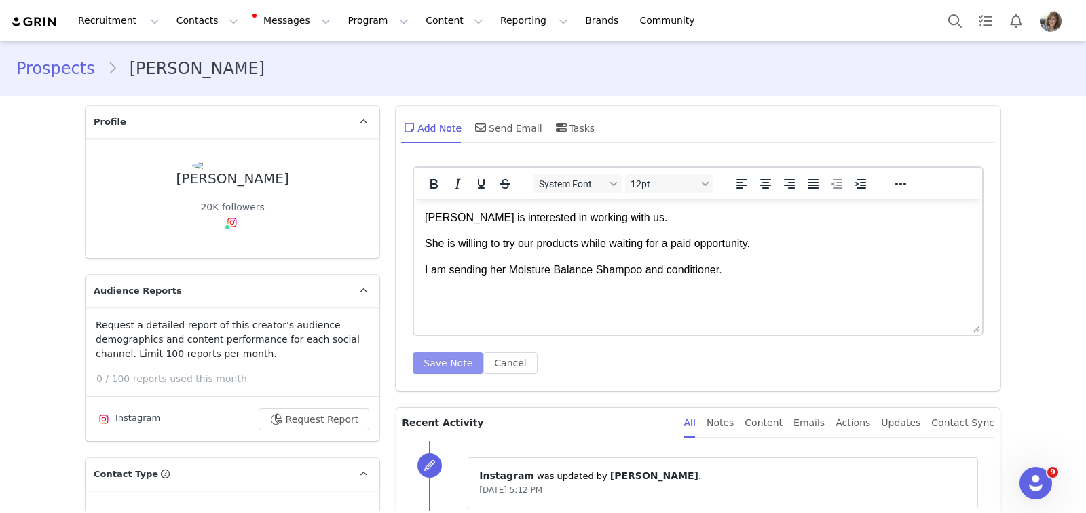
click at [428, 362] on button "Save Note" at bounding box center [448, 363] width 71 height 22
